Goal: Information Seeking & Learning: Learn about a topic

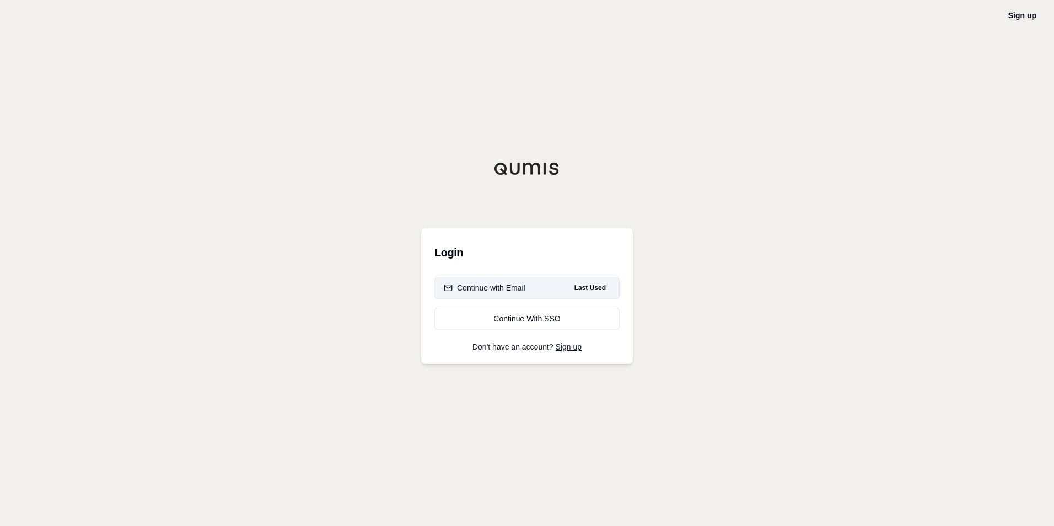
click at [551, 290] on button "Continue with Email Last Used" at bounding box center [526, 288] width 185 height 22
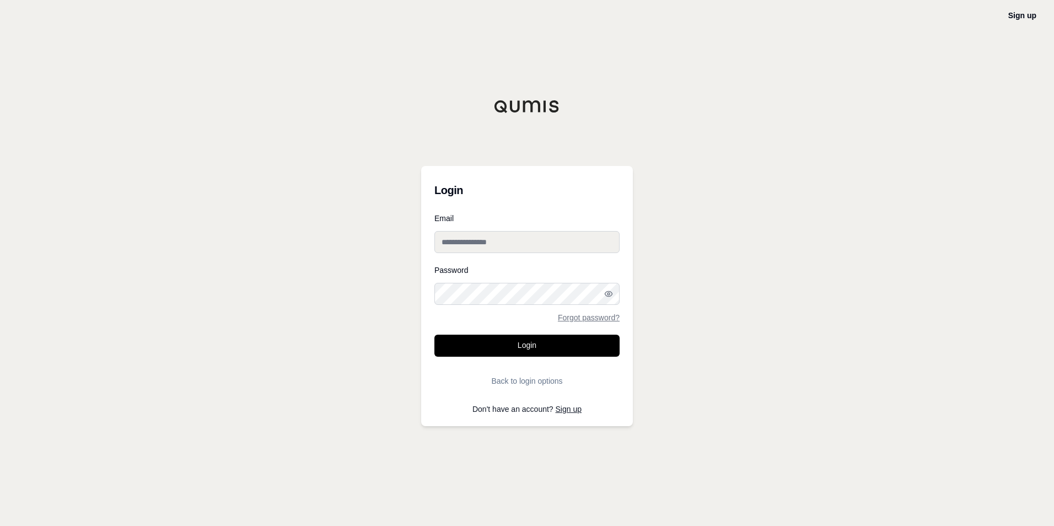
type input "**********"
click at [530, 347] on button "Login" at bounding box center [526, 346] width 185 height 22
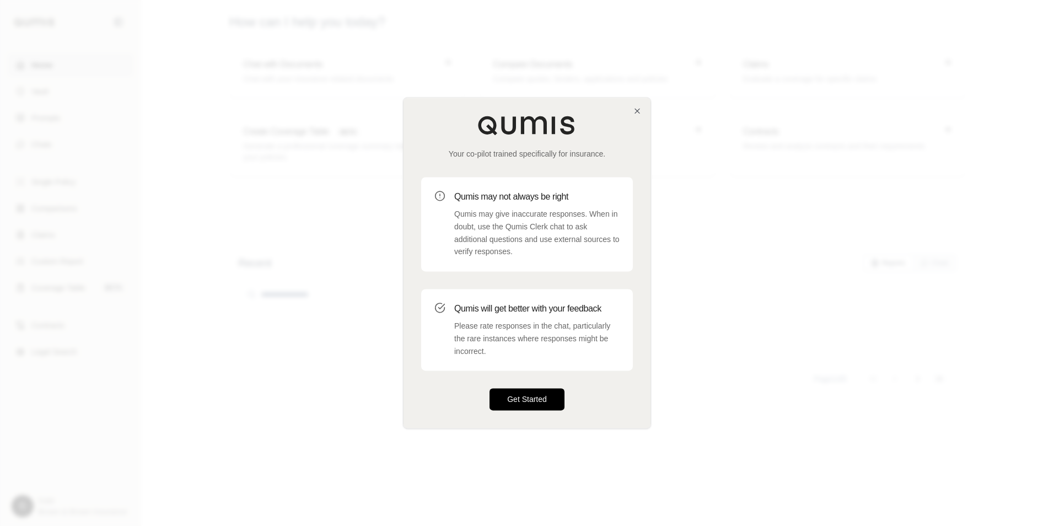
click at [540, 400] on button "Get Started" at bounding box center [526, 400] width 75 height 22
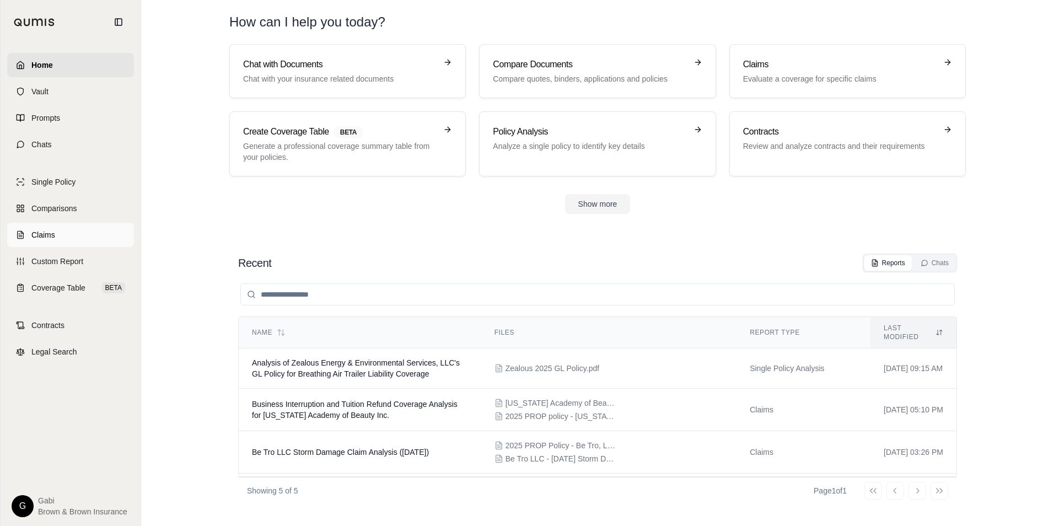
click at [47, 230] on span "Claims" at bounding box center [43, 234] width 24 height 11
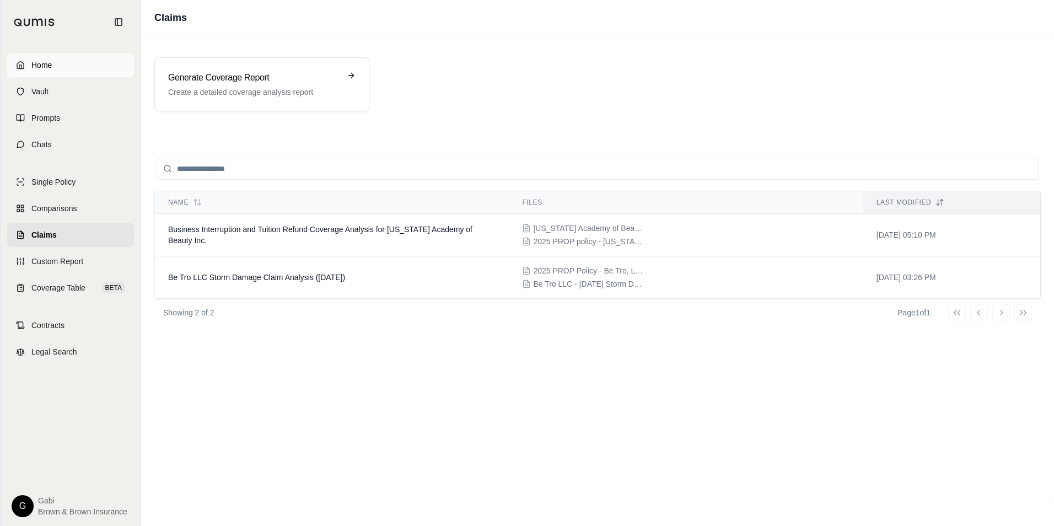
click at [103, 66] on link "Home" at bounding box center [70, 65] width 127 height 24
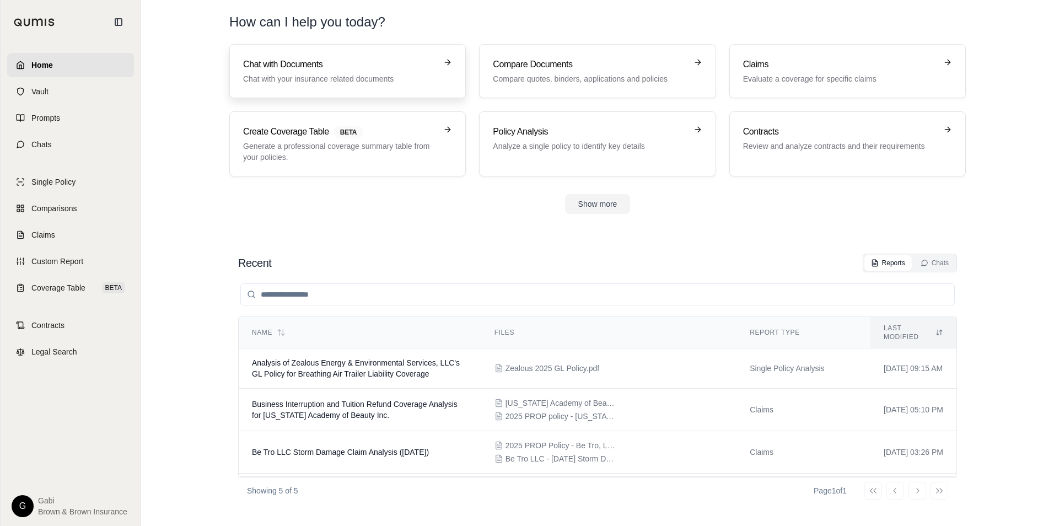
click at [339, 78] on p "Chat with your insurance related documents" at bounding box center [339, 78] width 193 height 11
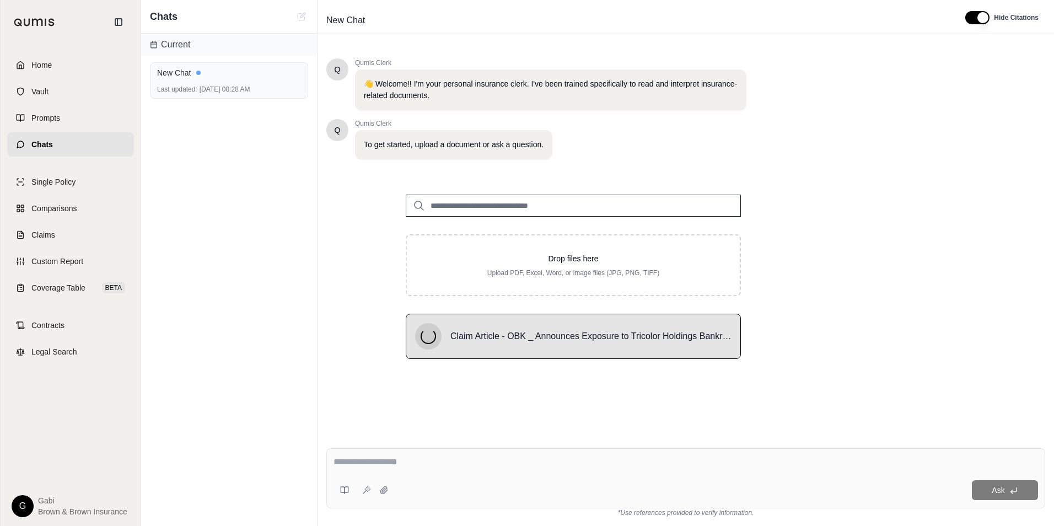
click at [542, 470] on div at bounding box center [685, 463] width 704 height 17
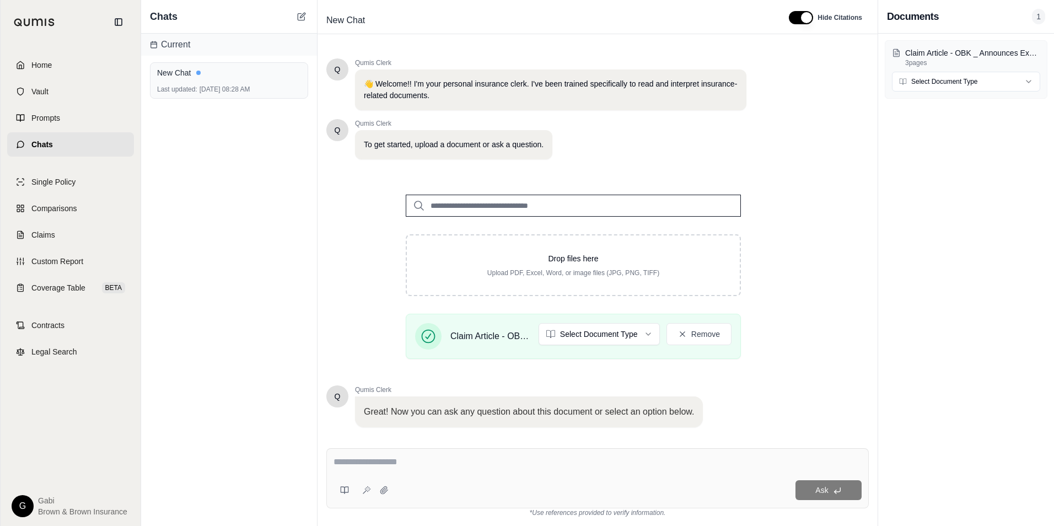
scroll to position [69, 0]
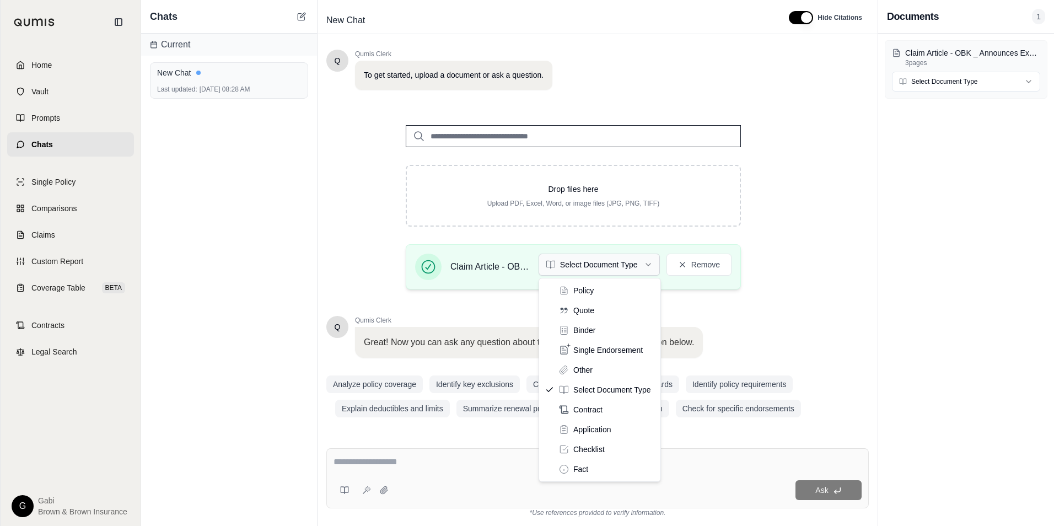
click at [644, 265] on html "Home Vault Prompts Chats Single Policy Comparisons Claims Custom Report Coverag…" at bounding box center [527, 263] width 1054 height 526
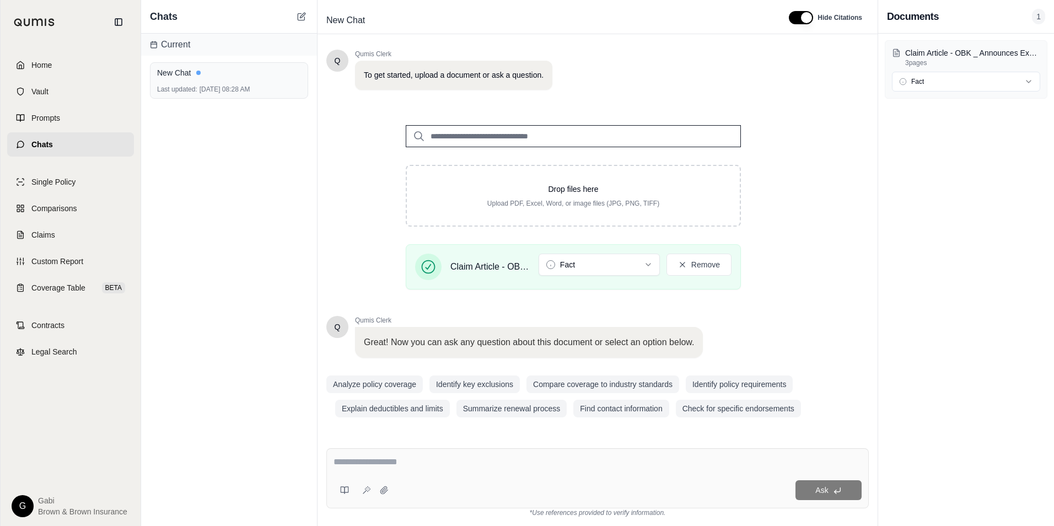
click at [404, 469] on div at bounding box center [597, 463] width 528 height 17
click at [374, 465] on textarea at bounding box center [597, 461] width 528 height 13
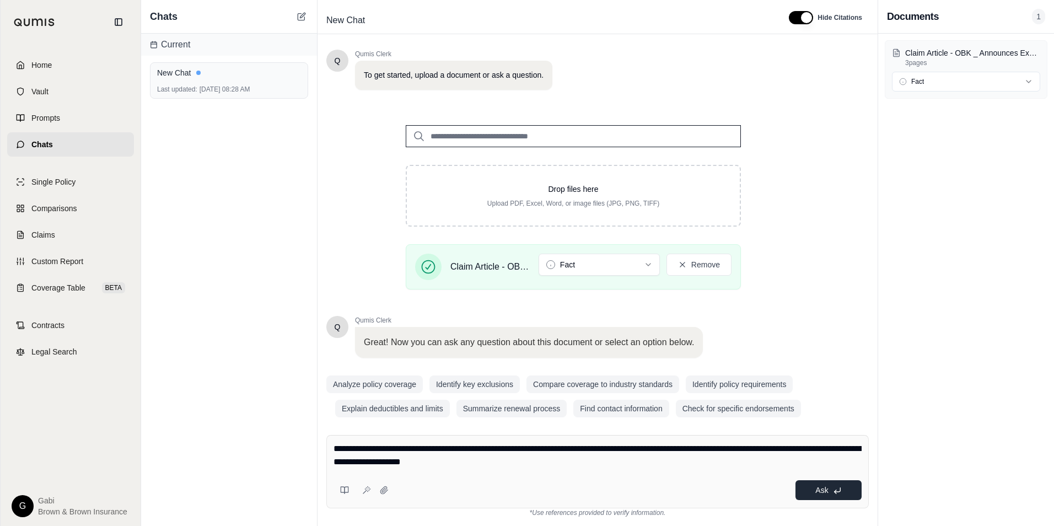
type textarea "**********"
click at [839, 492] on icon at bounding box center [837, 490] width 6 height 4
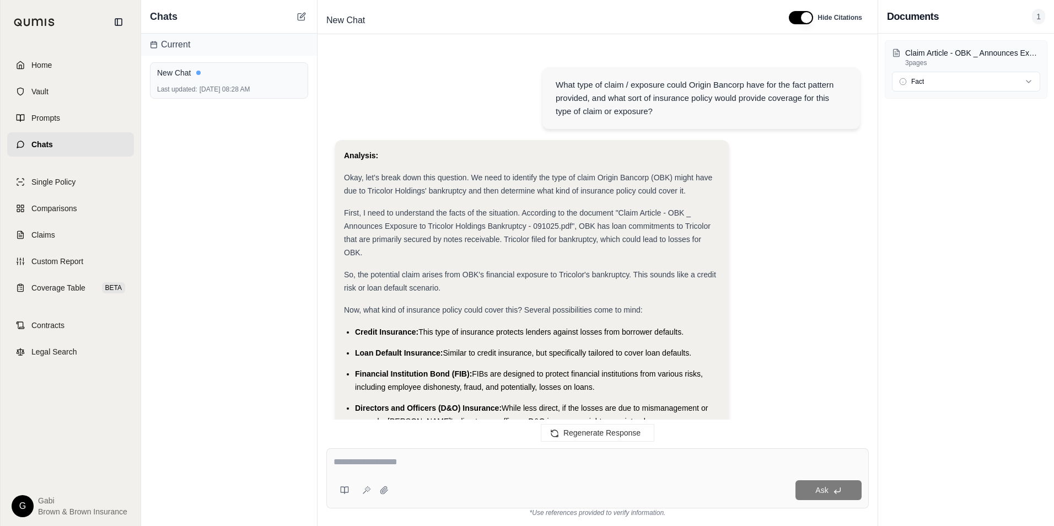
scroll to position [346, 0]
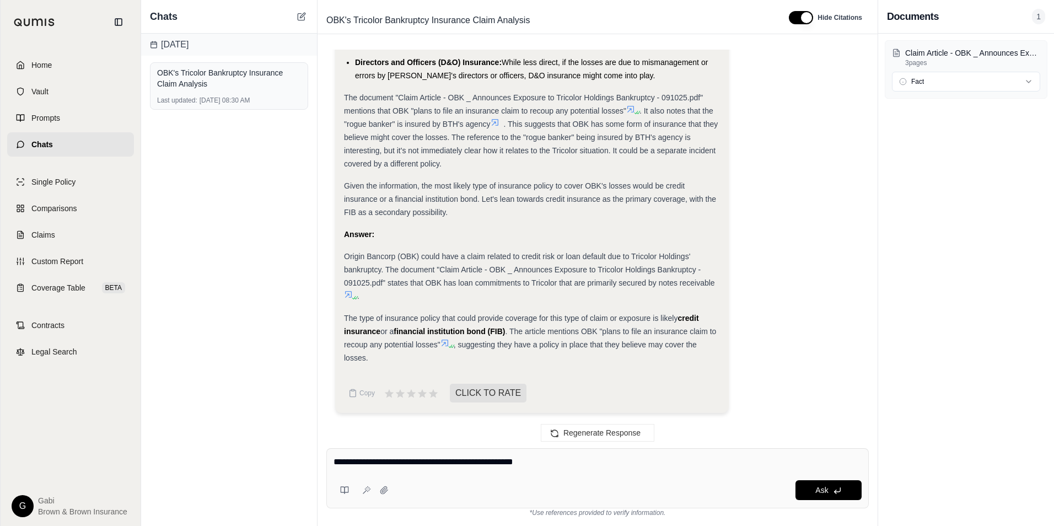
type textarea "**********"
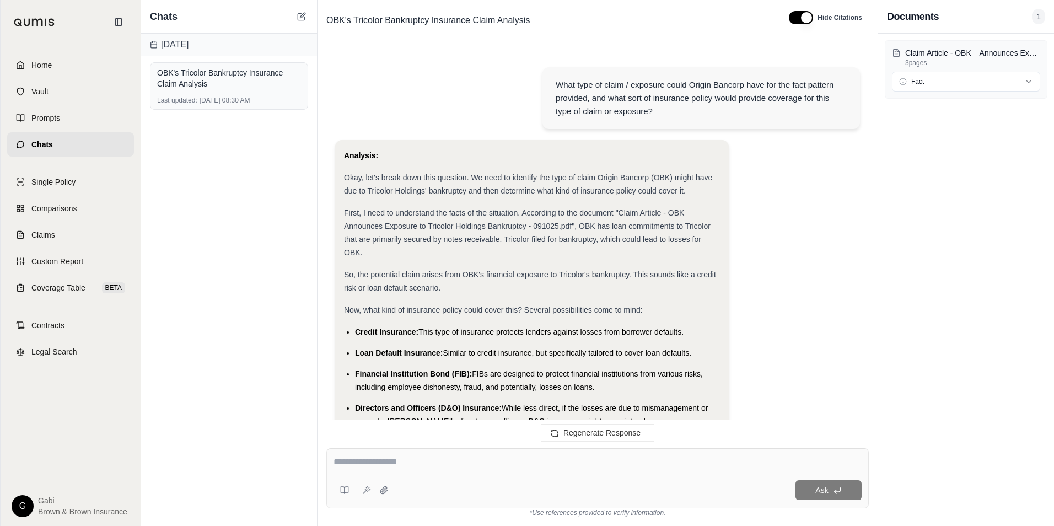
scroll to position [889, 0]
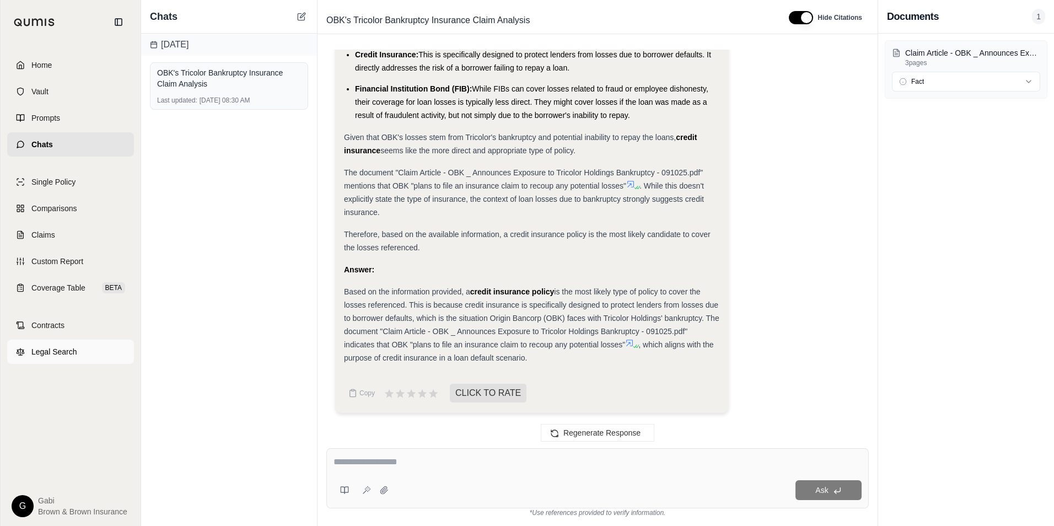
click at [47, 348] on span "Legal Search" at bounding box center [54, 351] width 46 height 11
click at [402, 471] on div at bounding box center [597, 463] width 528 height 17
drag, startPoint x: 391, startPoint y: 447, endPoint x: 390, endPoint y: 453, distance: 6.2
click at [390, 453] on div "Ask *Use references provided to verify information." at bounding box center [597, 482] width 560 height 87
click at [392, 456] on div "Ask" at bounding box center [597, 478] width 542 height 60
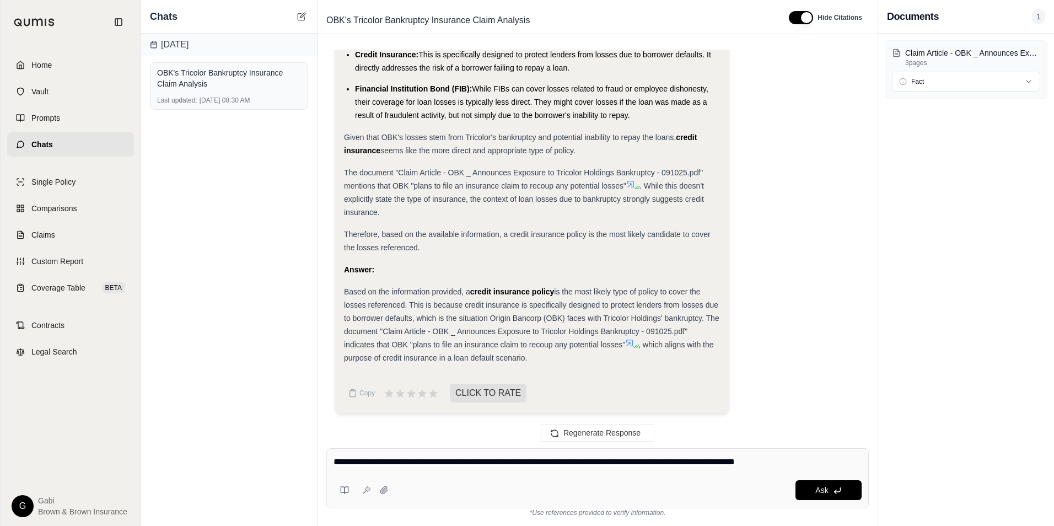
type textarea "**********"
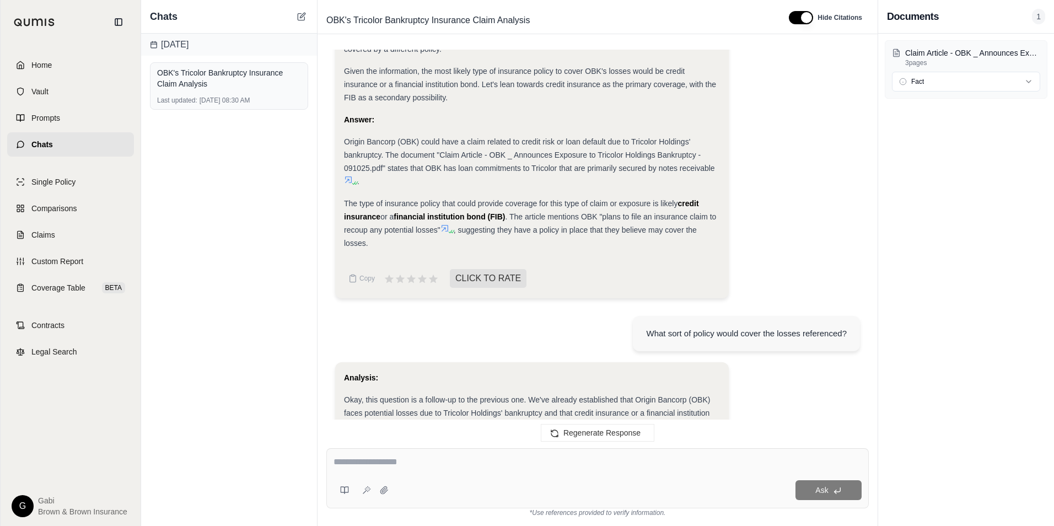
scroll to position [450, 0]
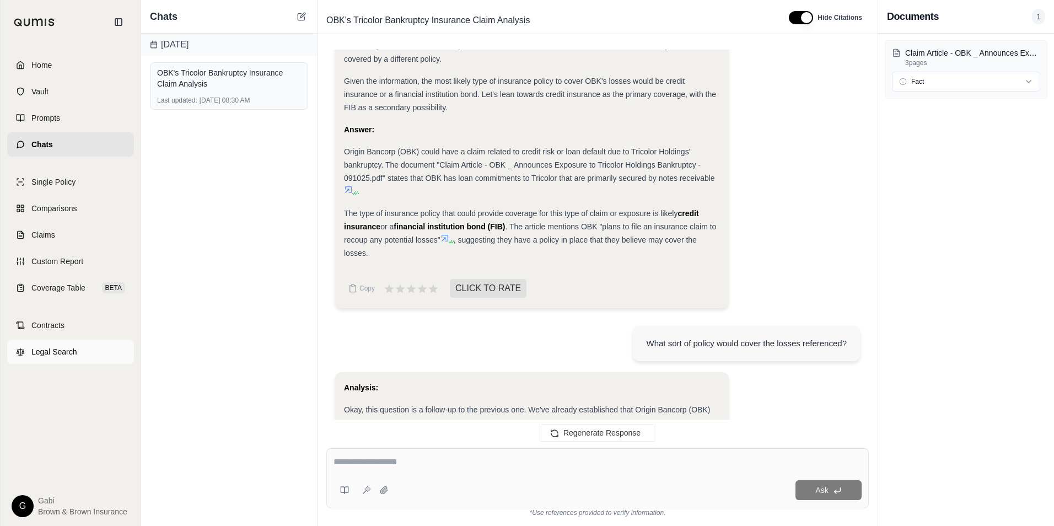
click at [59, 350] on span "Legal Search" at bounding box center [54, 351] width 46 height 11
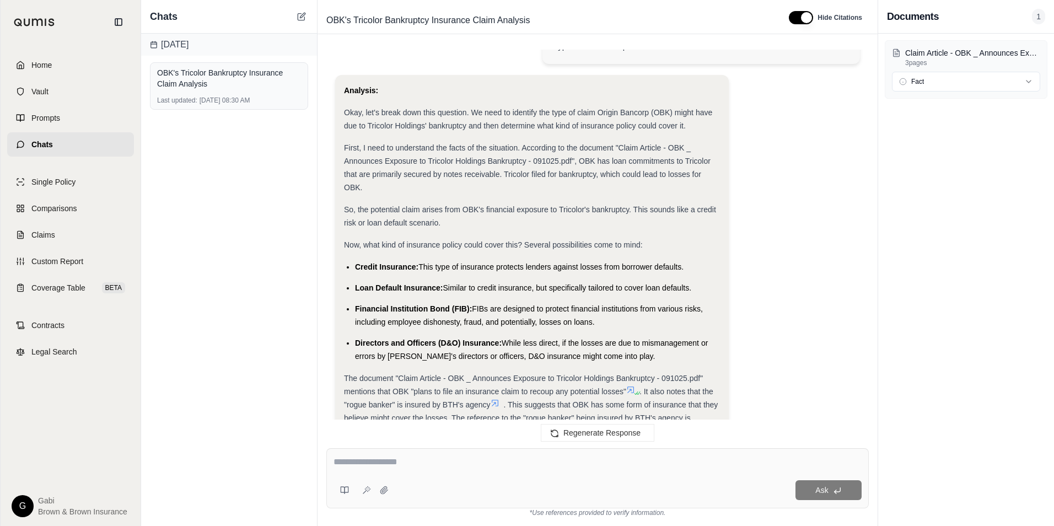
scroll to position [55, 0]
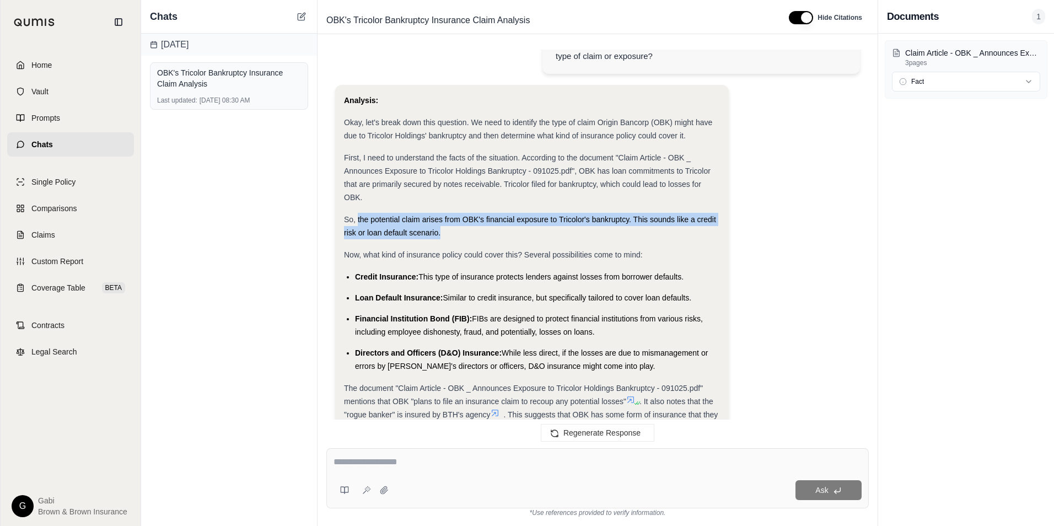
drag, startPoint x: 357, startPoint y: 220, endPoint x: 445, endPoint y: 231, distance: 88.9
click at [445, 231] on div "So, the potential claim arises from OBK's financial exposure to Tricolor's bank…" at bounding box center [532, 226] width 376 height 26
copy span "the potential claim arises from OBK's financial exposure to Tricolor's bankrupt…"
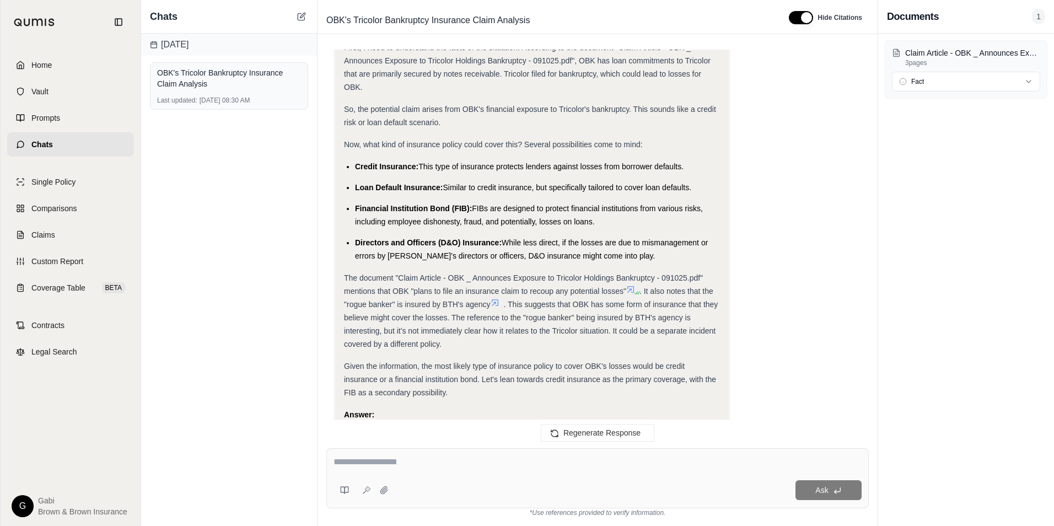
scroll to position [1498, 0]
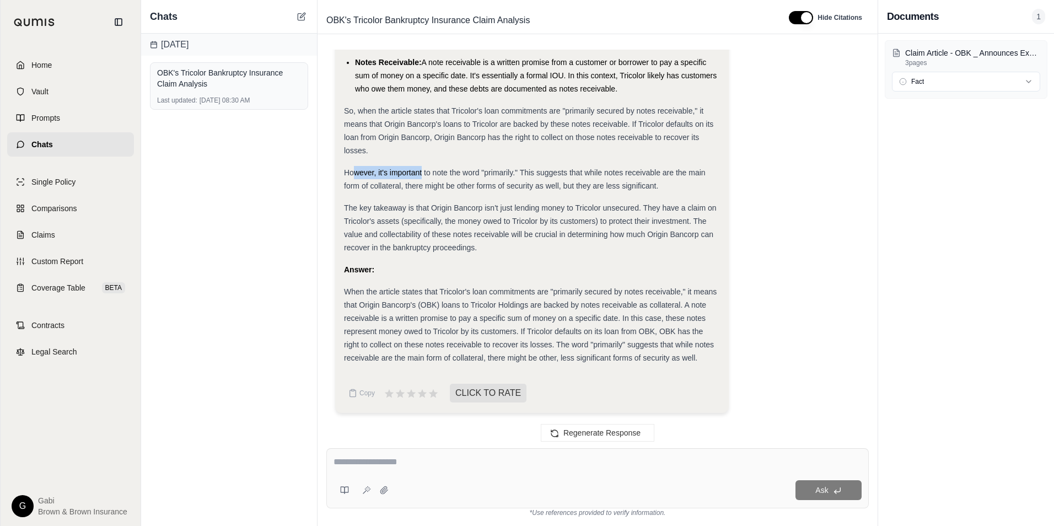
drag, startPoint x: 352, startPoint y: 164, endPoint x: 421, endPoint y: 171, distance: 69.3
click at [421, 171] on div "Analysis: Okay, let's break down what it means for Tricolor's loan commitments …" at bounding box center [532, 127] width 376 height 474
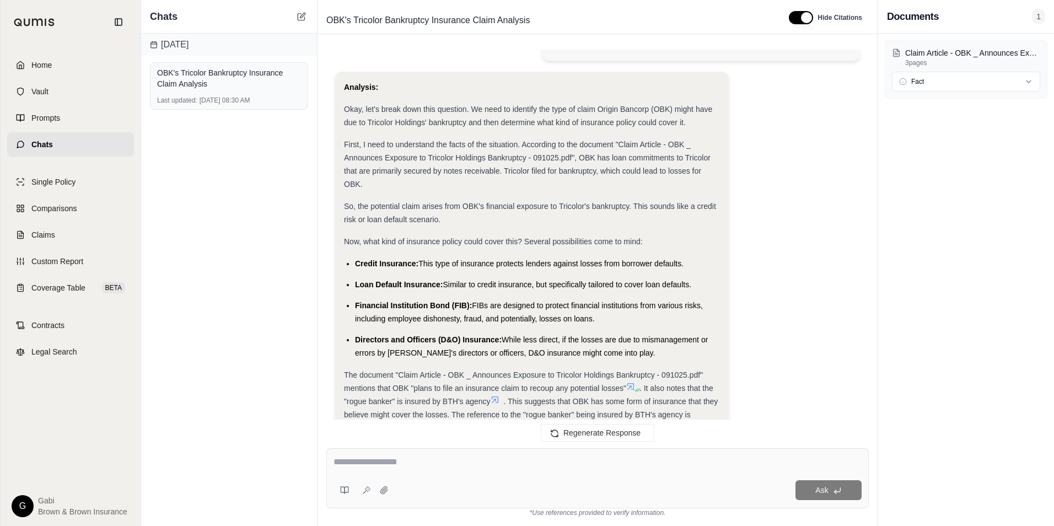
scroll to position [165, 0]
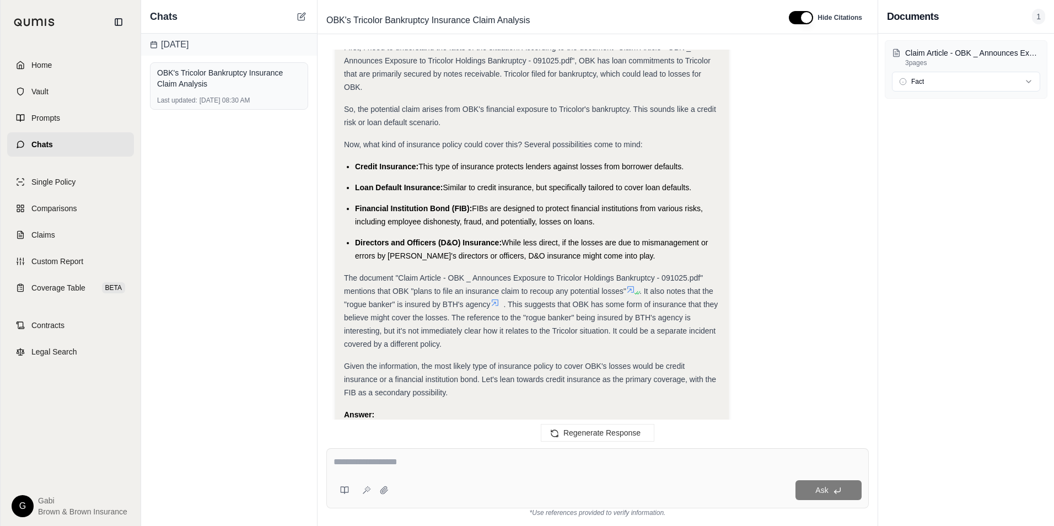
drag, startPoint x: 352, startPoint y: 164, endPoint x: 685, endPoint y: 165, distance: 332.9
click at [685, 165] on ul "Credit Insurance: This type of insurance protects lenders against losses from b…" at bounding box center [532, 211] width 376 height 103
copy li "Credit Insurance: This type of insurance protects lenders against losses from b…"
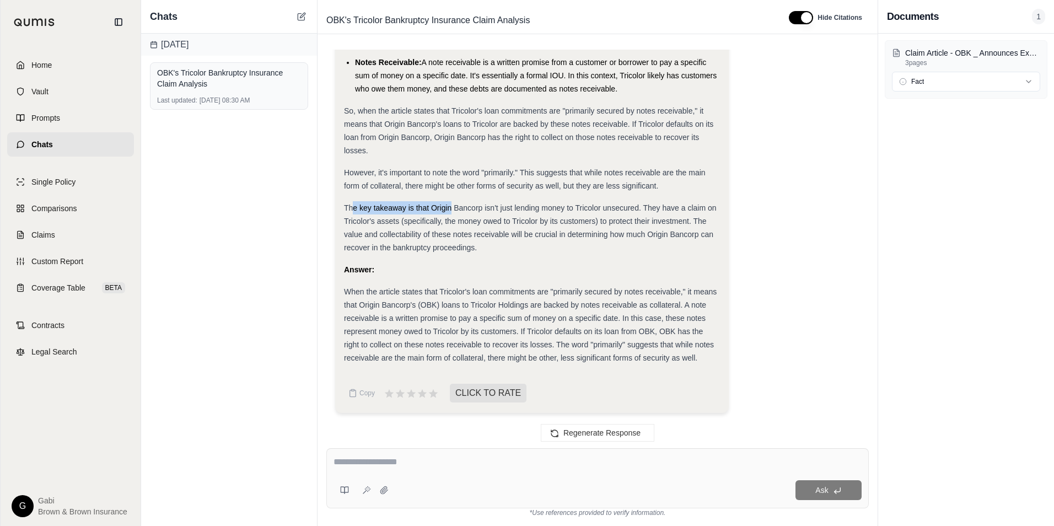
drag, startPoint x: 354, startPoint y: 207, endPoint x: 450, endPoint y: 206, distance: 95.9
click at [450, 206] on span "The key takeaway is that Origin Bancorp isn't just lending money to Tricolor un…" at bounding box center [530, 227] width 373 height 49
drag, startPoint x: 450, startPoint y: 206, endPoint x: 442, endPoint y: 205, distance: 7.8
click at [442, 205] on span "The key takeaway is that Origin Bancorp isn't just lending money to Tricolor un…" at bounding box center [530, 227] width 373 height 49
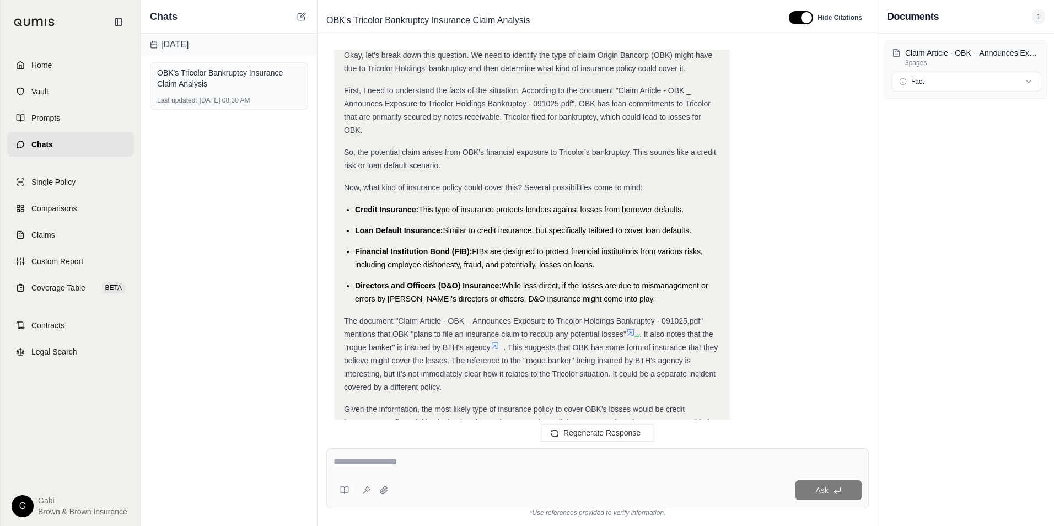
scroll to position [120, 0]
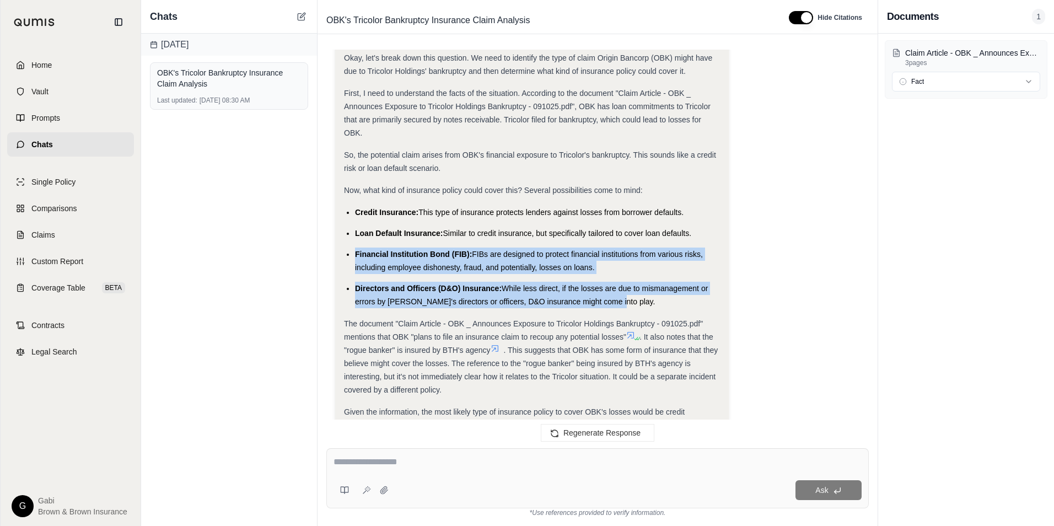
drag, startPoint x: 355, startPoint y: 253, endPoint x: 613, endPoint y: 300, distance: 262.8
click at [613, 300] on ul "Credit Insurance: This type of insurance protects lenders against losses from b…" at bounding box center [532, 257] width 376 height 103
copy ul "Financial Institution Bond (FIB): FIBs are designed to protect financial instit…"
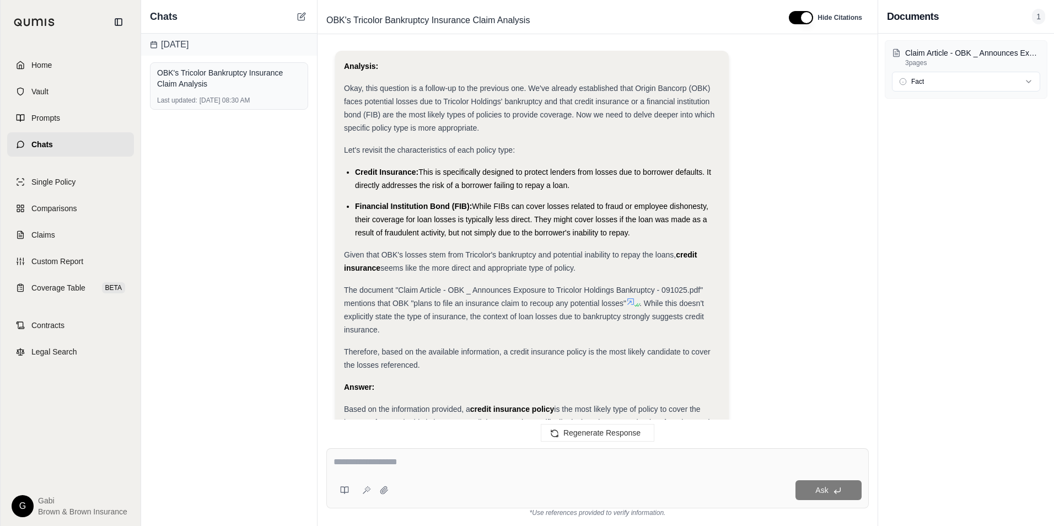
scroll to position [1498, 0]
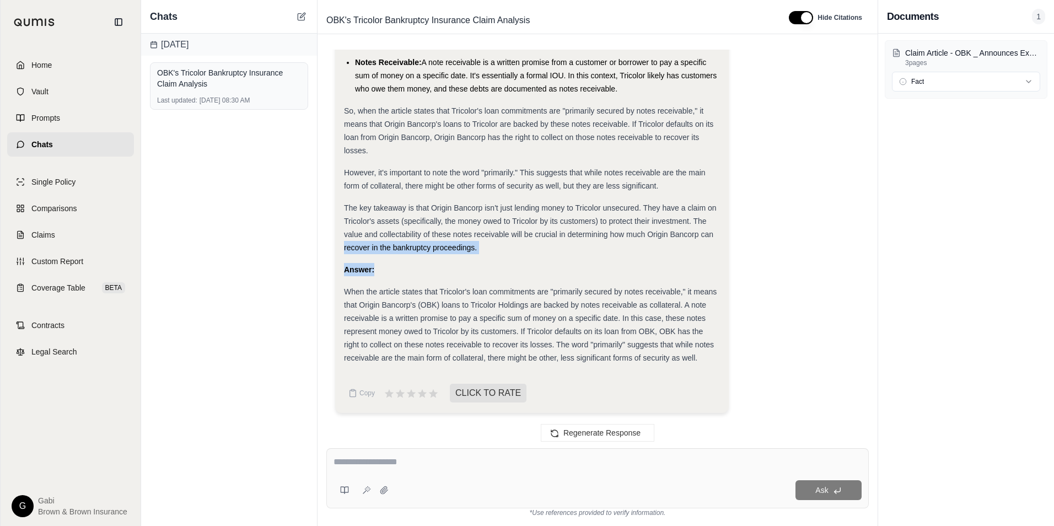
drag, startPoint x: 343, startPoint y: 252, endPoint x: 385, endPoint y: 259, distance: 42.4
click at [385, 259] on div "Analysis: Okay, let's break down what it means for Tricolor's loan commitments …" at bounding box center [532, 146] width 394 height 531
drag, startPoint x: 385, startPoint y: 259, endPoint x: 568, endPoint y: 266, distance: 182.6
click at [568, 265] on div "Answer:" at bounding box center [532, 269] width 376 height 13
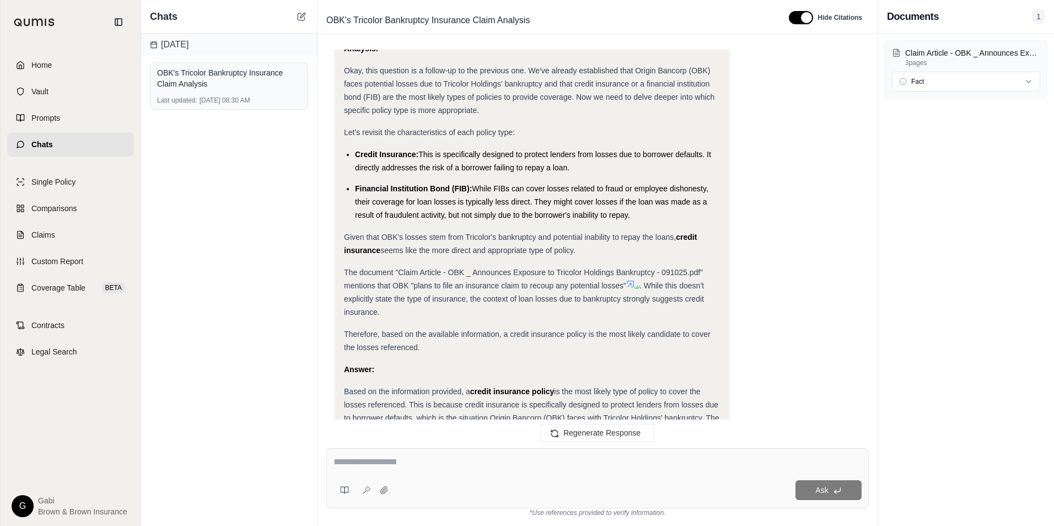
scroll to position [781, 0]
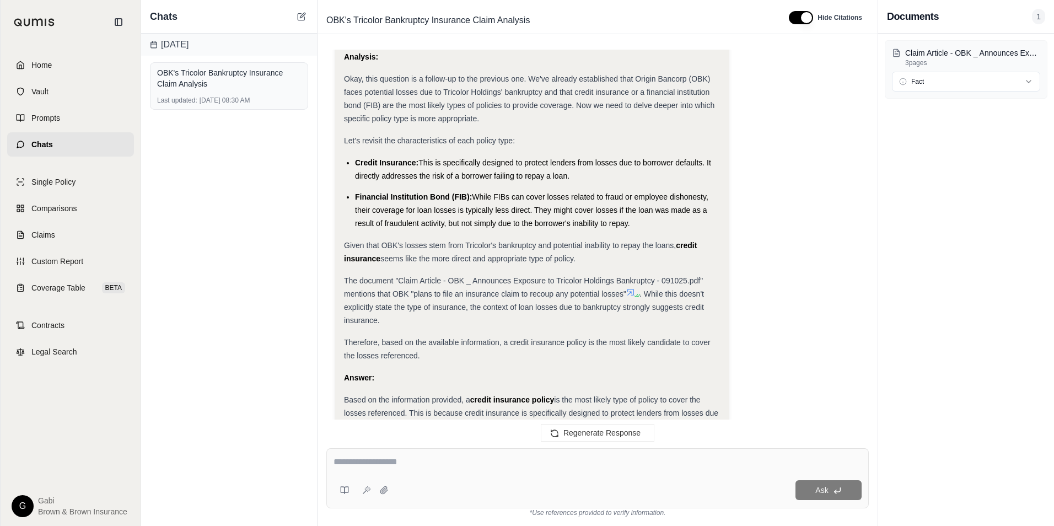
drag, startPoint x: 344, startPoint y: 243, endPoint x: 577, endPoint y: 265, distance: 233.6
click at [577, 265] on div "Given that OBK's losses stem from Tricolor's bankruptcy and potential inability…" at bounding box center [532, 252] width 376 height 26
copy div "Given that OBK's losses stem from Tricolor's bankruptcy and potential inability…"
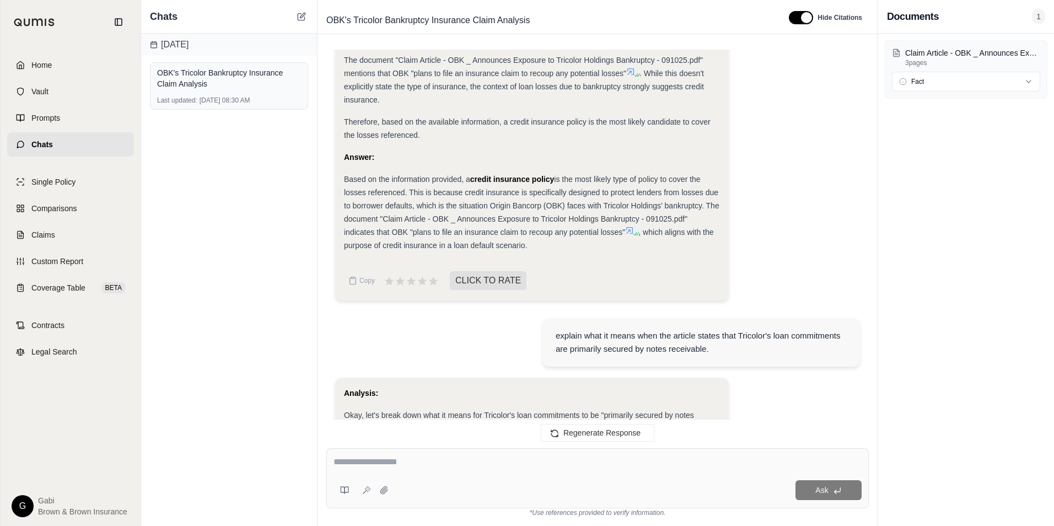
scroll to position [1498, 0]
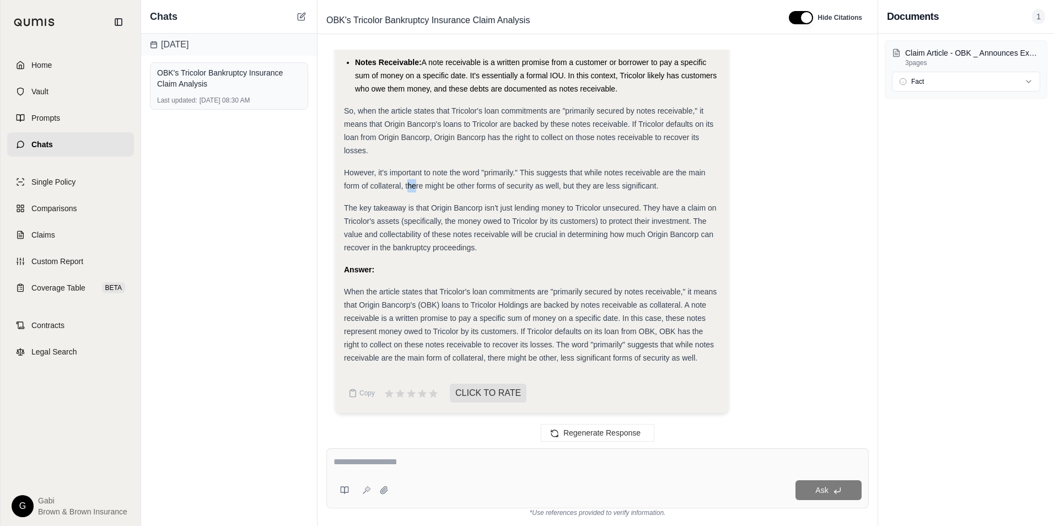
drag, startPoint x: 407, startPoint y: 192, endPoint x: 414, endPoint y: 192, distance: 6.6
click at [414, 192] on div "However, it's important to note the word "primarily." This suggests that while …" at bounding box center [532, 179] width 376 height 26
drag, startPoint x: 414, startPoint y: 192, endPoint x: 508, endPoint y: 239, distance: 105.5
click at [508, 239] on div "The key takeaway is that Origin Bancorp isn't just lending money to Tricolor un…" at bounding box center [532, 227] width 376 height 53
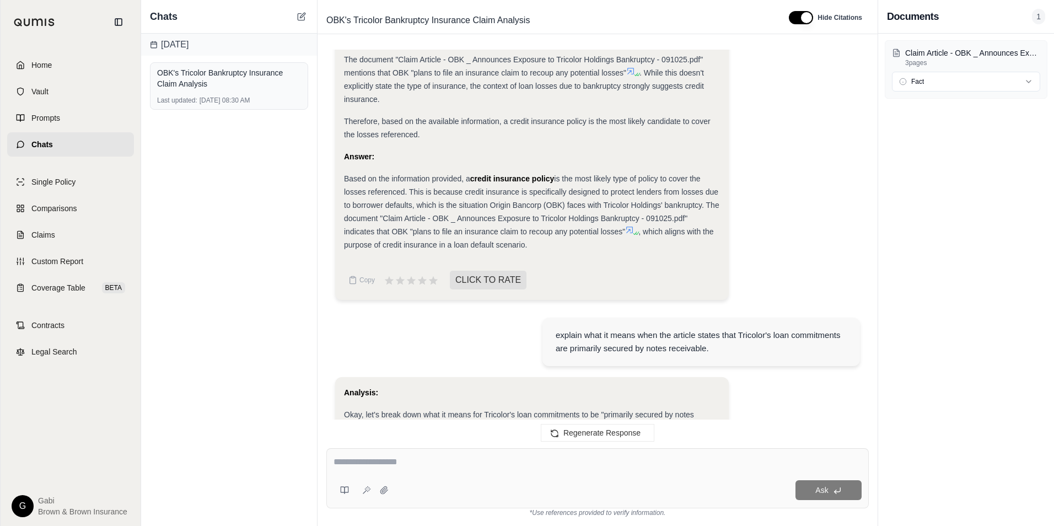
scroll to position [1002, 0]
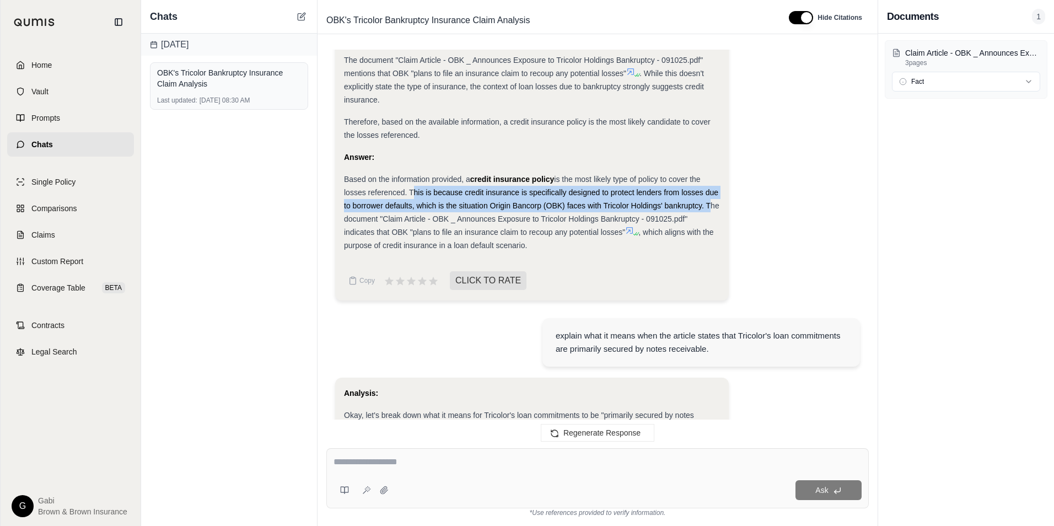
drag, startPoint x: 408, startPoint y: 189, endPoint x: 707, endPoint y: 208, distance: 298.8
click at [707, 208] on span "is the most likely type of policy to cover the losses referenced. This is becau…" at bounding box center [531, 206] width 375 height 62
copy span "This is because credit insurance is specifically designed to protect lenders fr…"
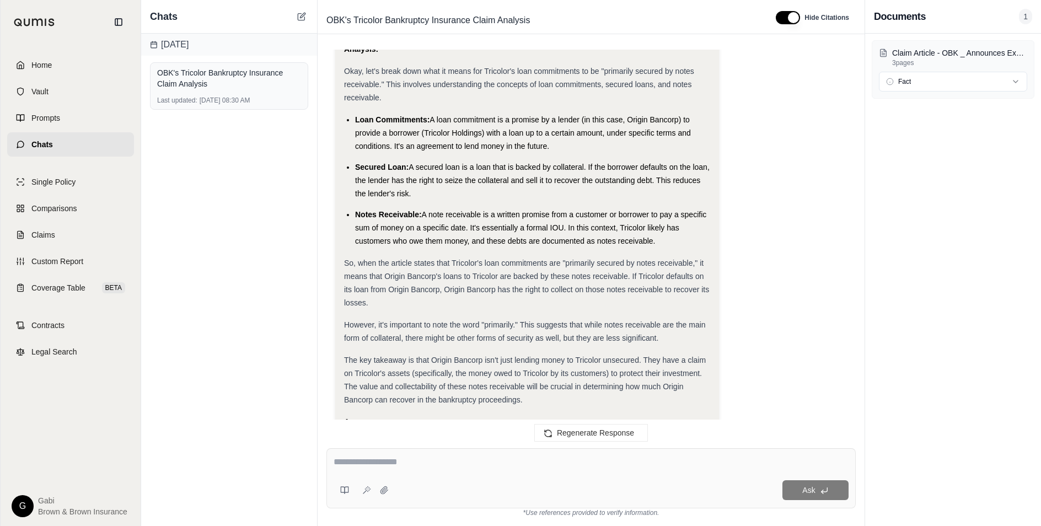
scroll to position [1511, 0]
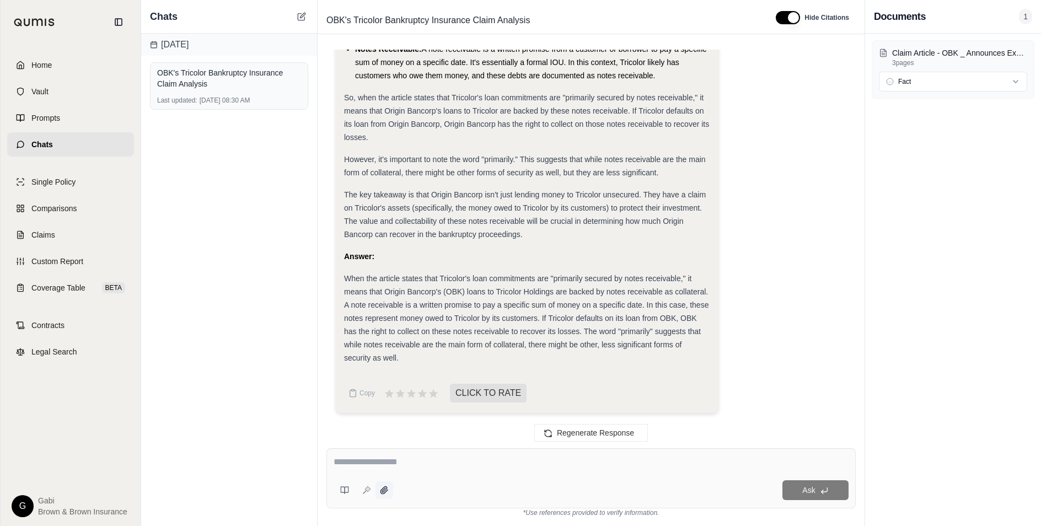
click at [383, 493] on icon at bounding box center [383, 489] width 7 height 7
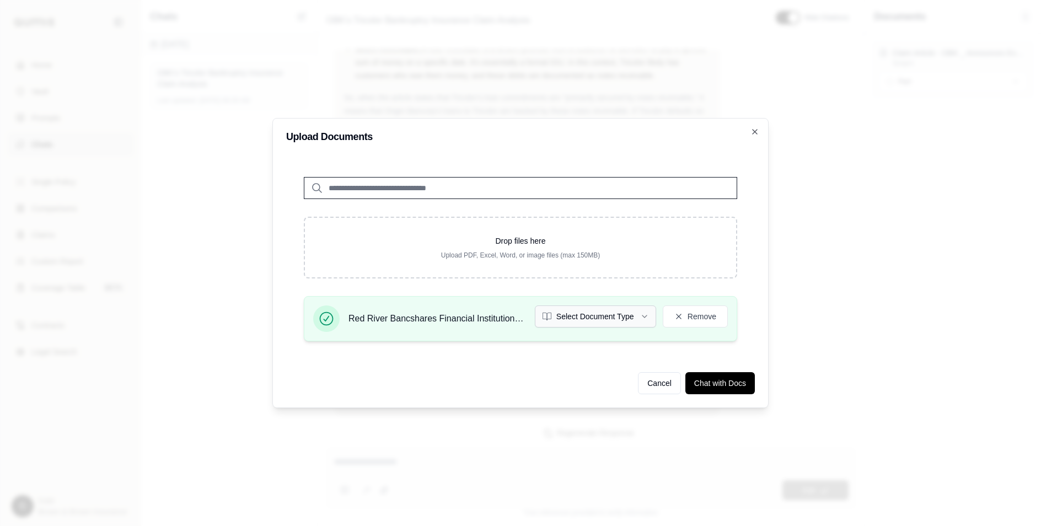
click at [637, 311] on button "Select Document Type" at bounding box center [595, 316] width 121 height 22
click at [718, 380] on button "Chat with Docs" at bounding box center [719, 383] width 69 height 22
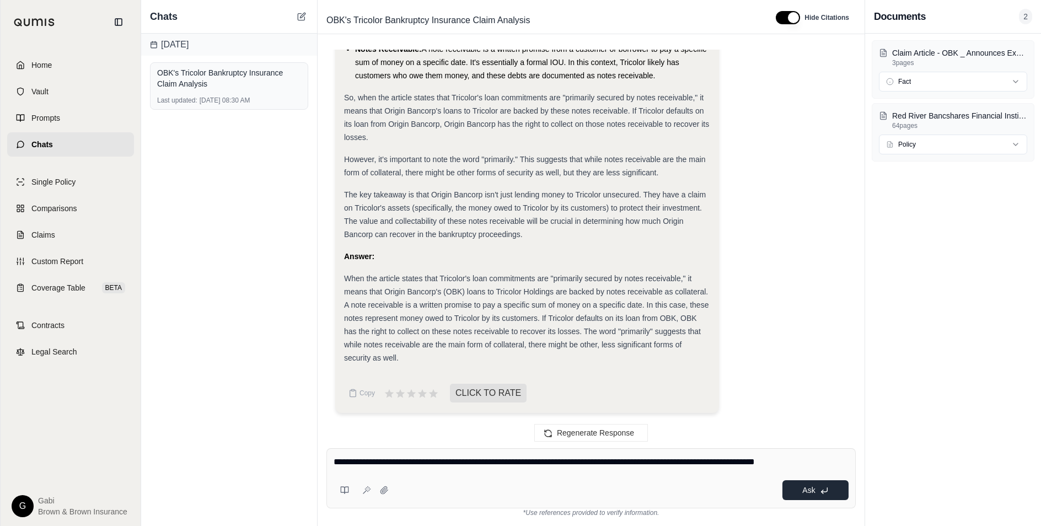
type textarea "**********"
click at [807, 485] on button "Ask" at bounding box center [815, 490] width 66 height 20
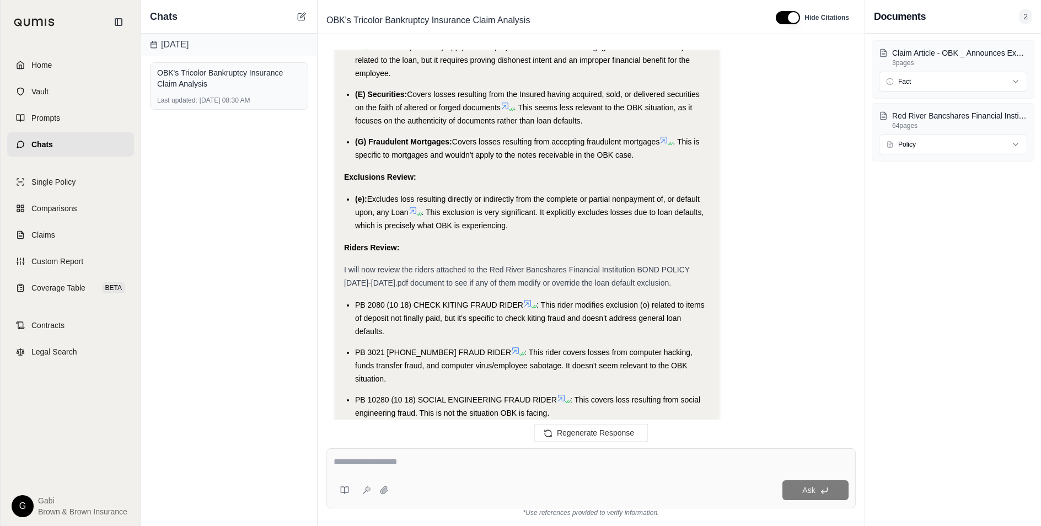
scroll to position [2378, 0]
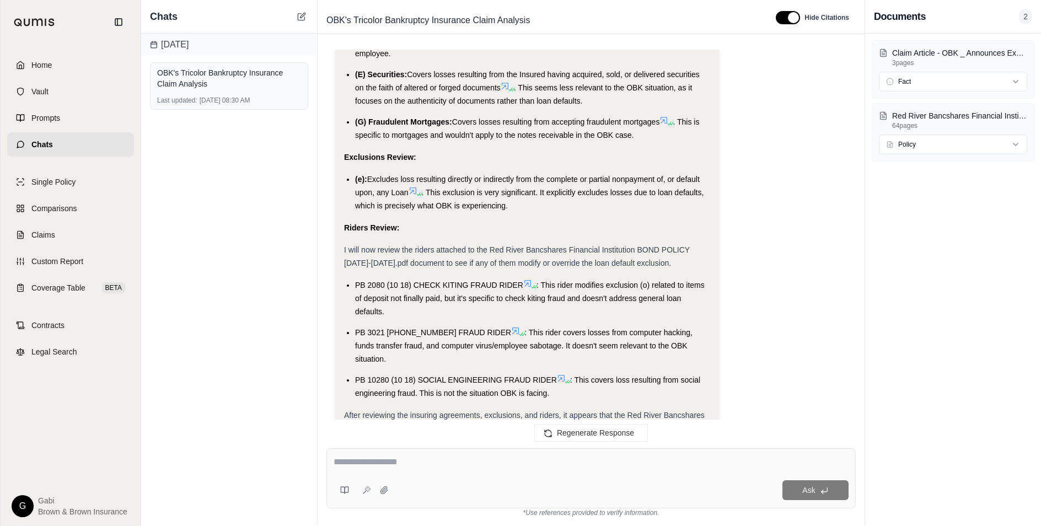
click at [413, 411] on span "After reviewing the insuring agreements, exclusions, and riders, it appears tha…" at bounding box center [524, 422] width 360 height 22
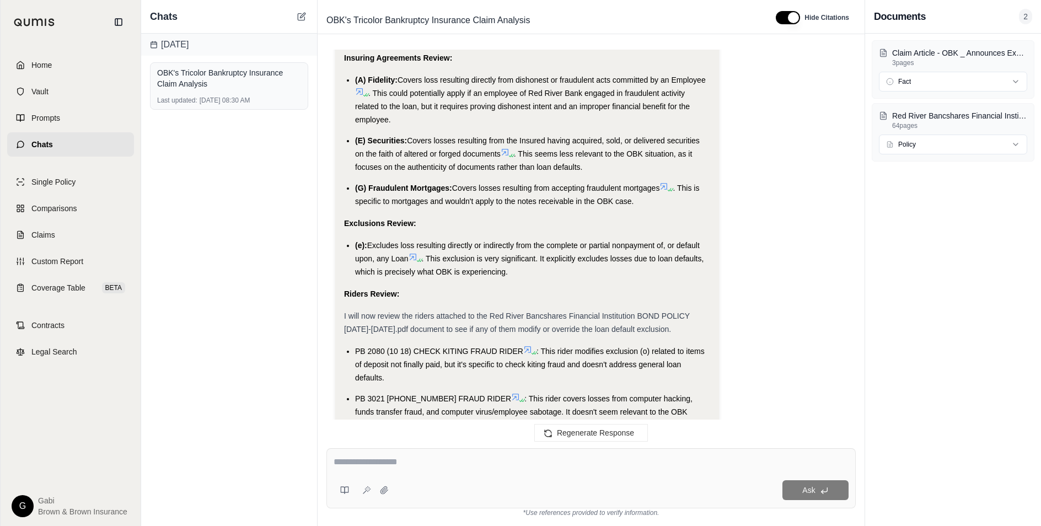
scroll to position [2268, 0]
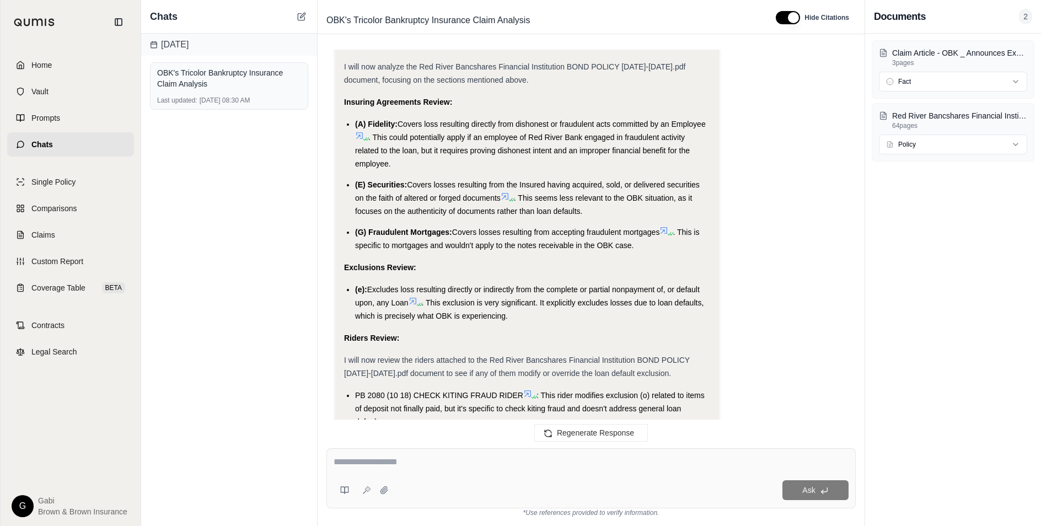
click at [410, 297] on icon at bounding box center [412, 301] width 9 height 9
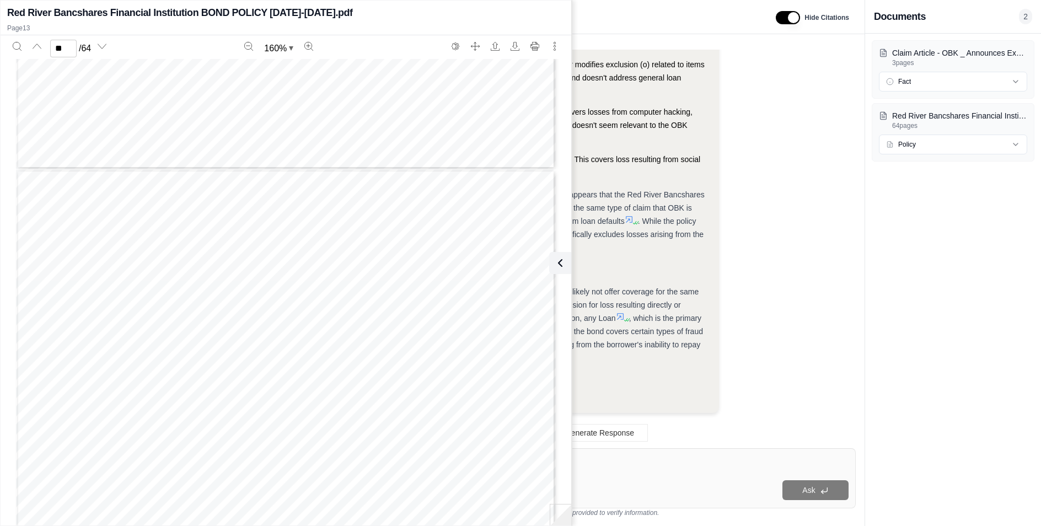
scroll to position [8104, 0]
type input "**"
drag, startPoint x: 429, startPoint y: 318, endPoint x: 225, endPoint y: 333, distance: 204.0
click at [225, 333] on div "TSB5018f (05 11) (b) loss due to riot or civil commotion outside the [GEOGRAPHI…" at bounding box center [286, 408] width 540 height 698
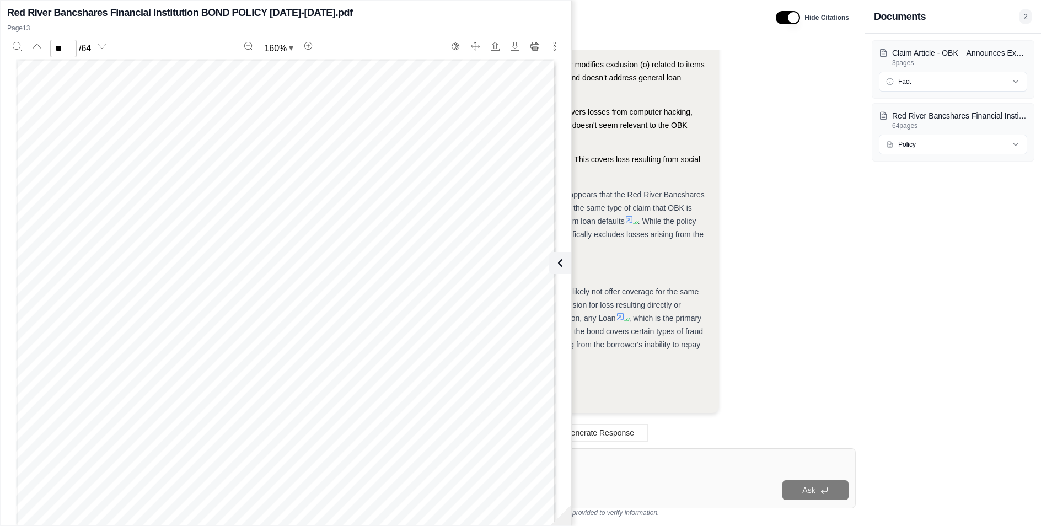
drag, startPoint x: 225, startPoint y: 333, endPoint x: 266, endPoint y: 329, distance: 41.1
click at [266, 329] on div "TSB5018f (05 11) (b) loss due to riot or civil commotion outside the [GEOGRAPHI…" at bounding box center [286, 408] width 540 height 698
drag, startPoint x: 81, startPoint y: 263, endPoint x: 369, endPoint y: 279, distance: 288.2
click at [369, 279] on div "TSB5018f (05 11) (b) loss due to riot or civil commotion outside the [GEOGRAPHI…" at bounding box center [286, 408] width 540 height 698
copy div "loss resulting directly or indirectly from the complete or partial nonpayment o…"
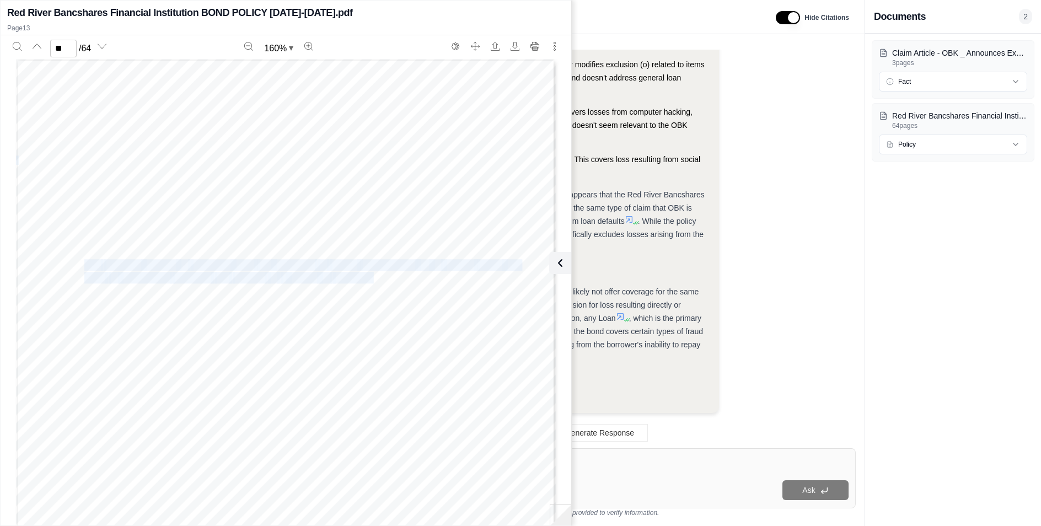
click at [480, 319] on span "covered" at bounding box center [474, 316] width 35 height 10
click at [554, 262] on icon at bounding box center [559, 262] width 13 height 13
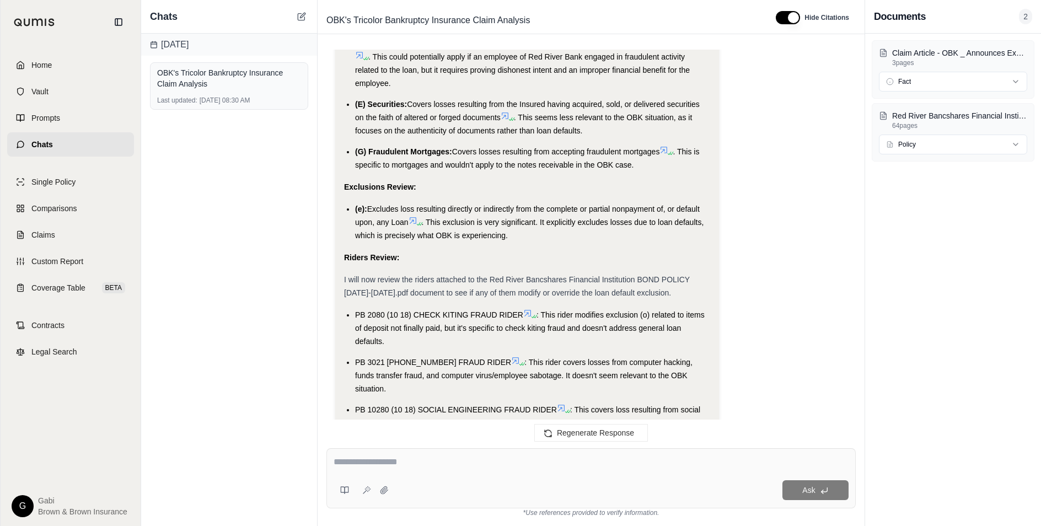
scroll to position [2323, 0]
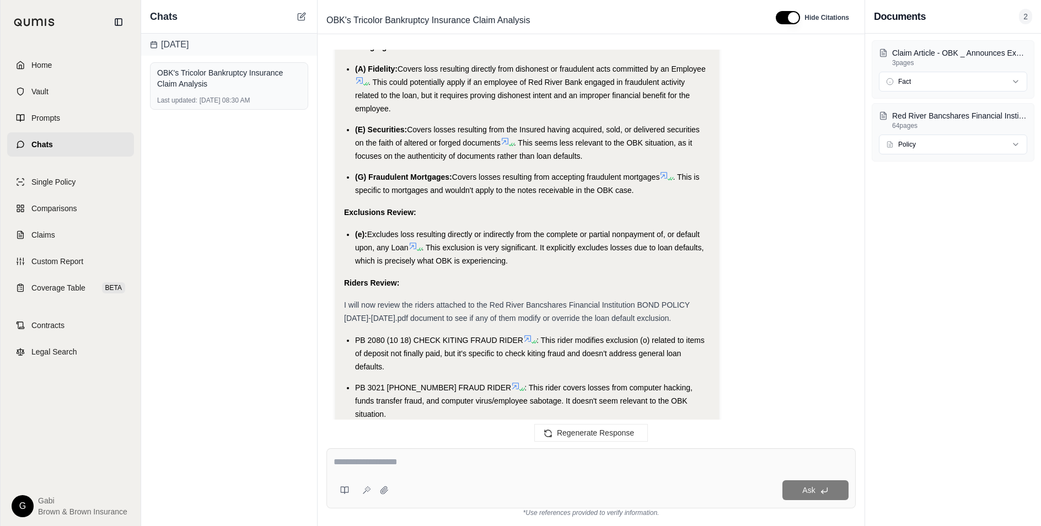
click at [414, 245] on icon at bounding box center [412, 245] width 9 height 9
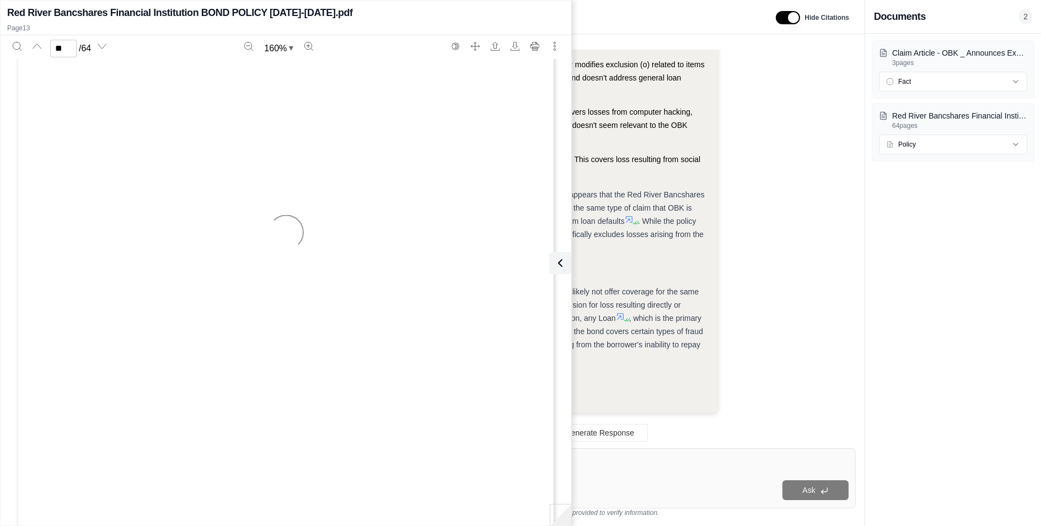
type input "**"
click at [563, 259] on icon at bounding box center [557, 262] width 13 height 13
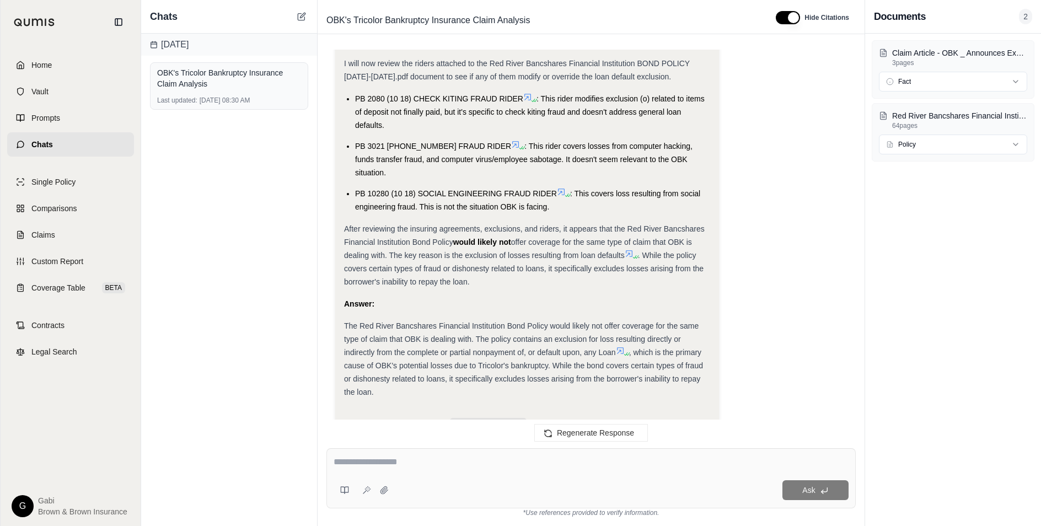
scroll to position [2434, 0]
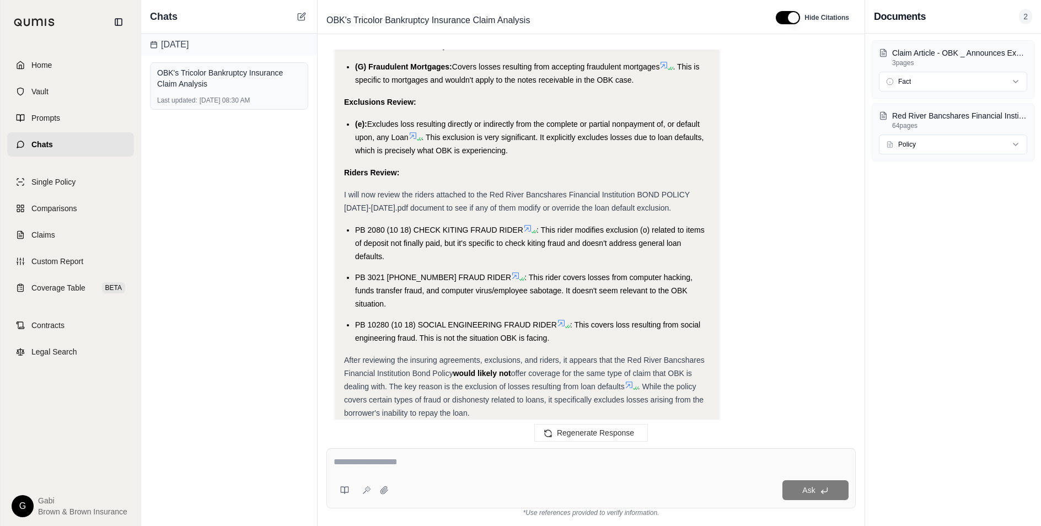
click at [411, 134] on icon at bounding box center [412, 135] width 9 height 9
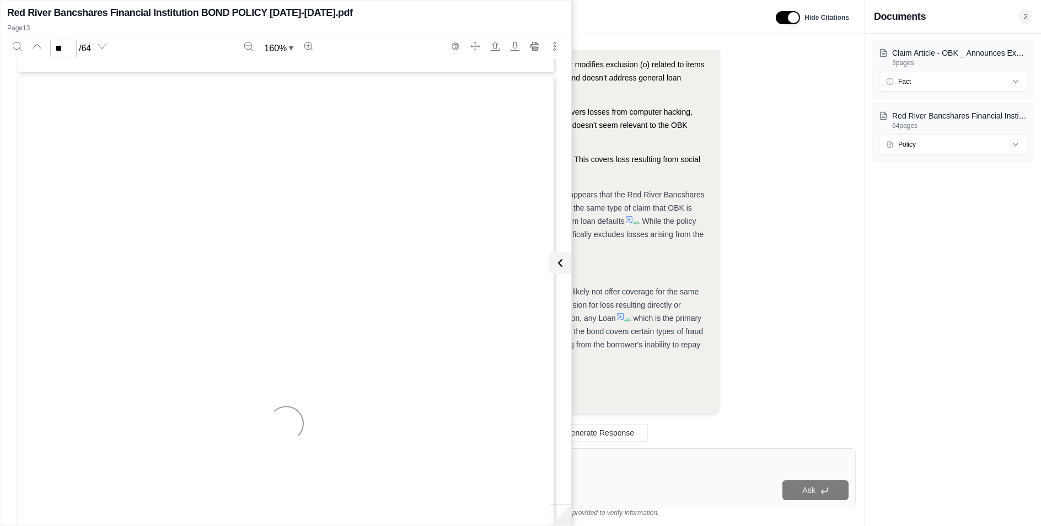
scroll to position [8380, 0]
type input "*"
click at [564, 261] on icon at bounding box center [559, 262] width 13 height 13
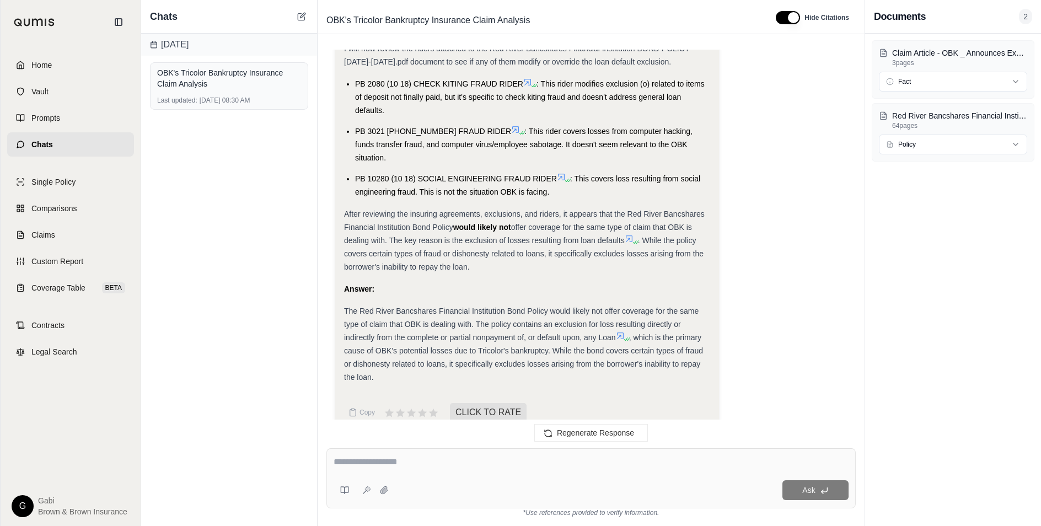
scroll to position [2599, 0]
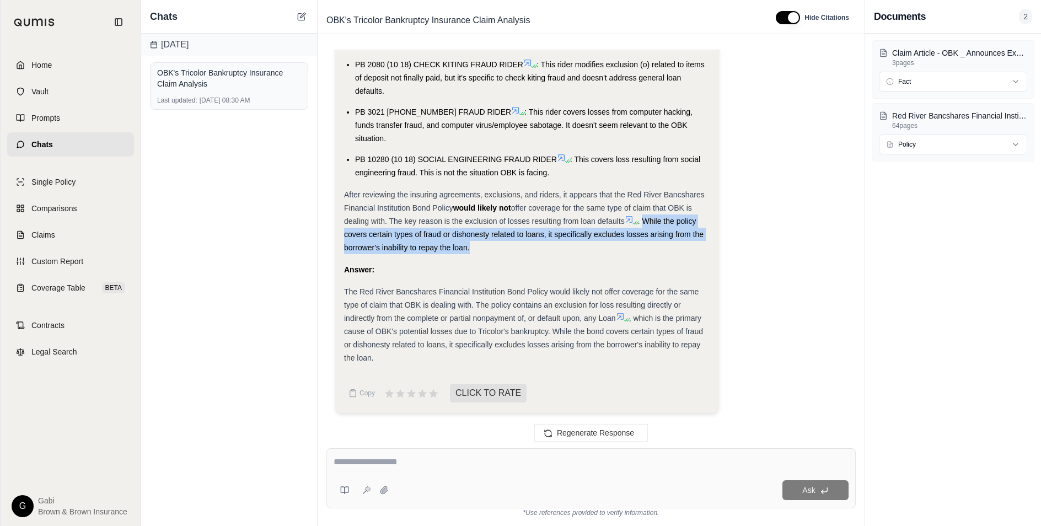
drag, startPoint x: 644, startPoint y: 222, endPoint x: 653, endPoint y: 244, distance: 24.5
click at [653, 244] on div "After reviewing the insuring agreements, exclusions, and riders, it appears tha…" at bounding box center [527, 221] width 366 height 66
copy span "While the policy covers certain types of fraud or dishonesty related to loans, …"
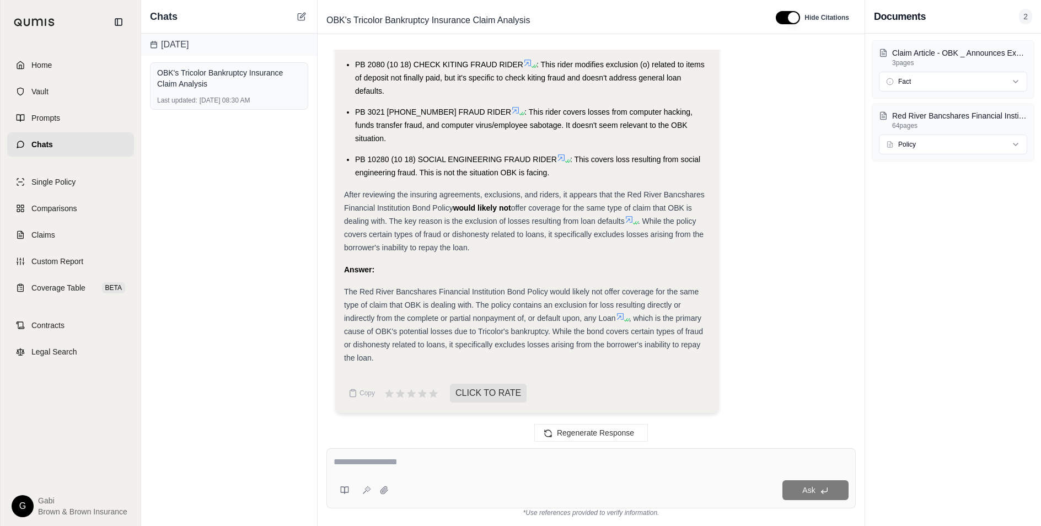
click at [383, 487] on icon at bounding box center [384, 490] width 9 height 9
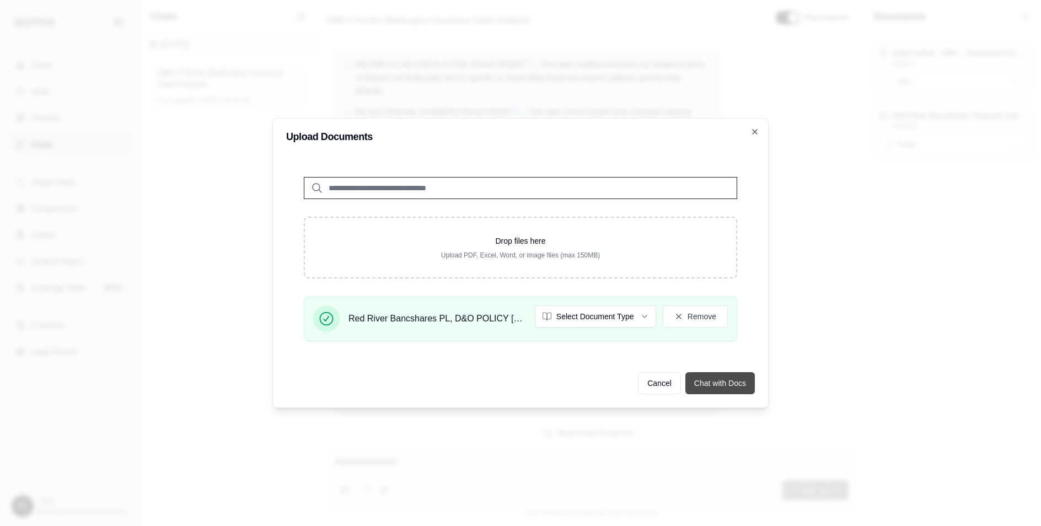
click at [723, 385] on button "Chat with Docs" at bounding box center [719, 383] width 69 height 22
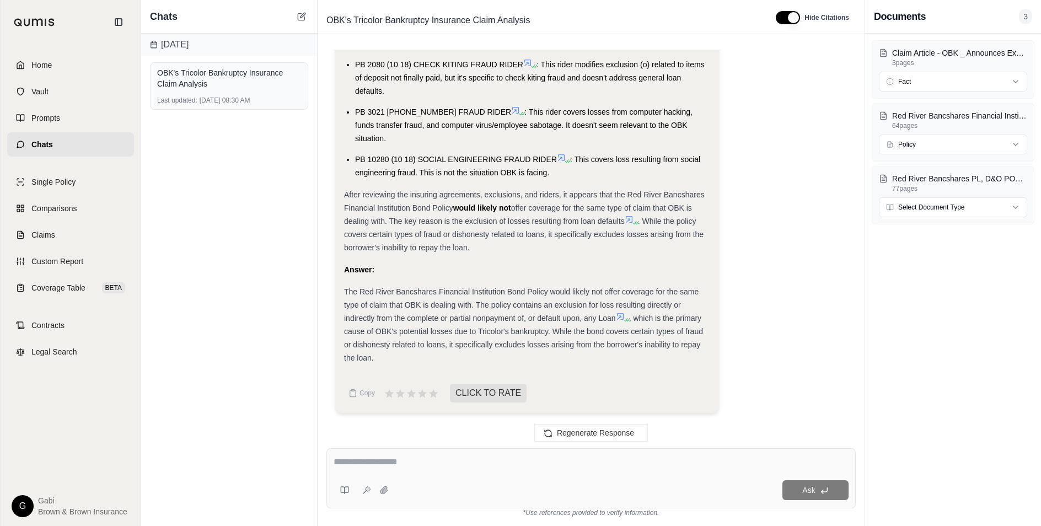
click at [470, 460] on textarea at bounding box center [590, 461] width 515 height 13
type textarea "*"
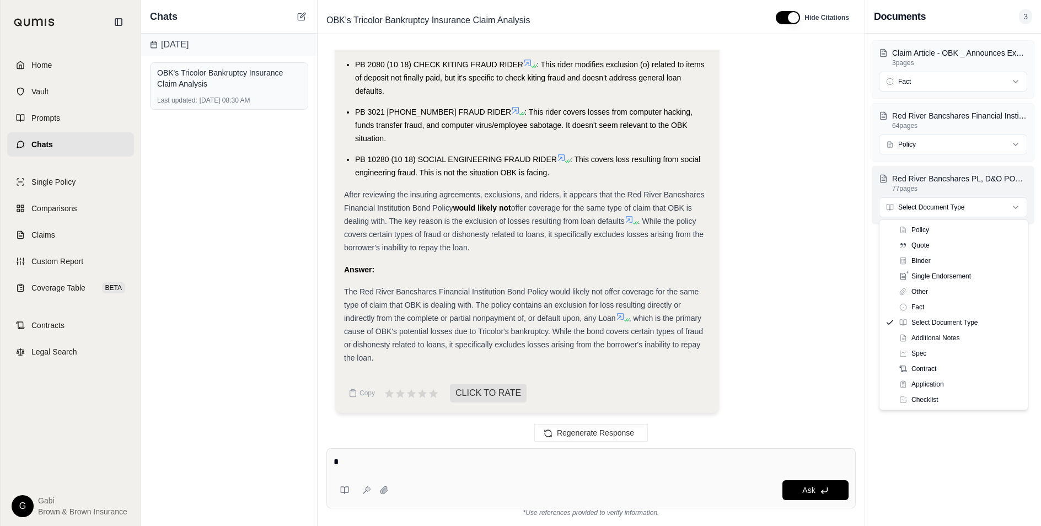
click at [981, 201] on html "Home Vault Prompts Chats Single Policy Comparisons Claims Custom Report Coverag…" at bounding box center [520, 263] width 1041 height 526
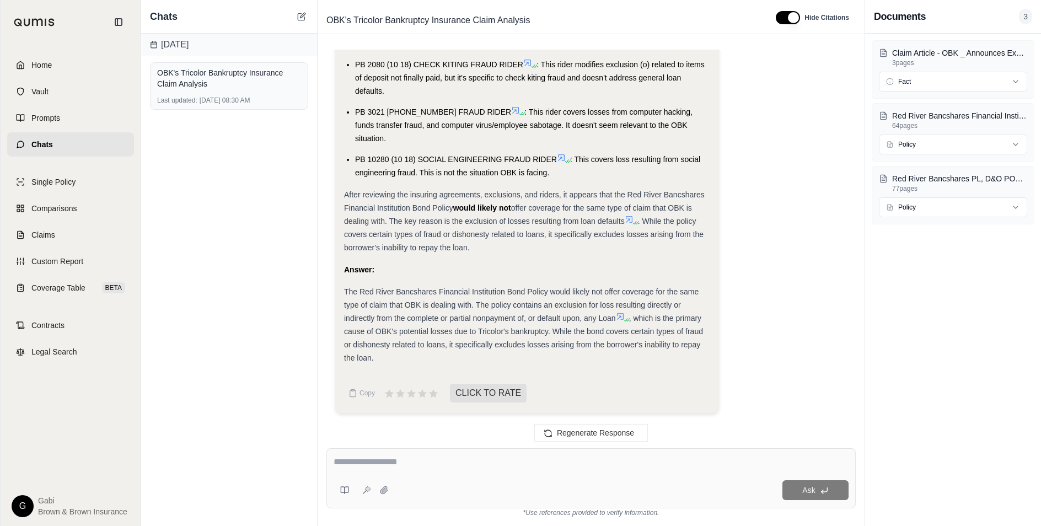
click at [434, 457] on textarea at bounding box center [590, 461] width 515 height 13
type textarea "*"
click at [441, 461] on textarea "**********" at bounding box center [590, 461] width 515 height 13
click at [640, 459] on textarea "**********" at bounding box center [590, 461] width 515 height 13
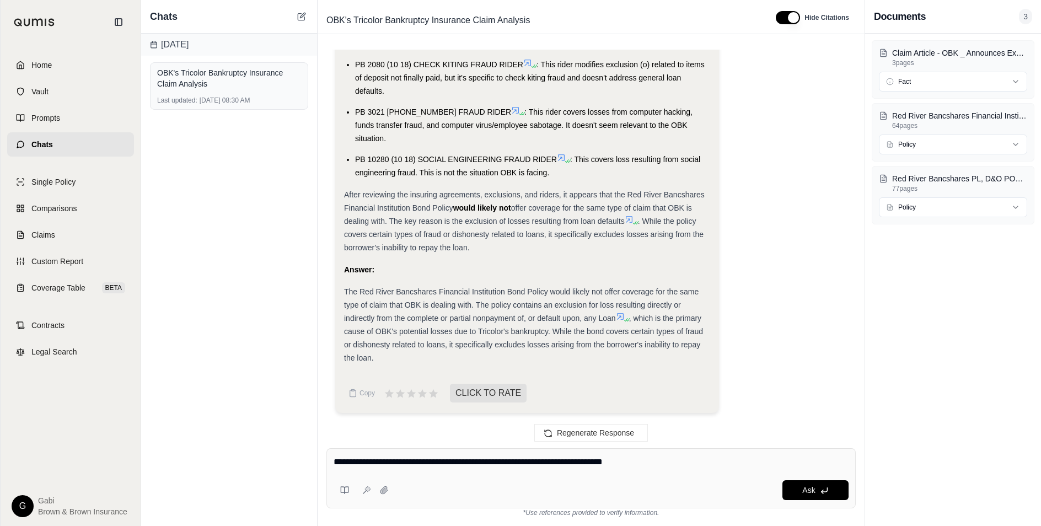
click at [394, 465] on textarea "**********" at bounding box center [590, 461] width 515 height 13
click at [521, 457] on textarea "**********" at bounding box center [590, 461] width 515 height 13
click at [541, 460] on textarea "**********" at bounding box center [590, 461] width 515 height 13
click at [699, 459] on textarea "**********" at bounding box center [590, 461] width 515 height 13
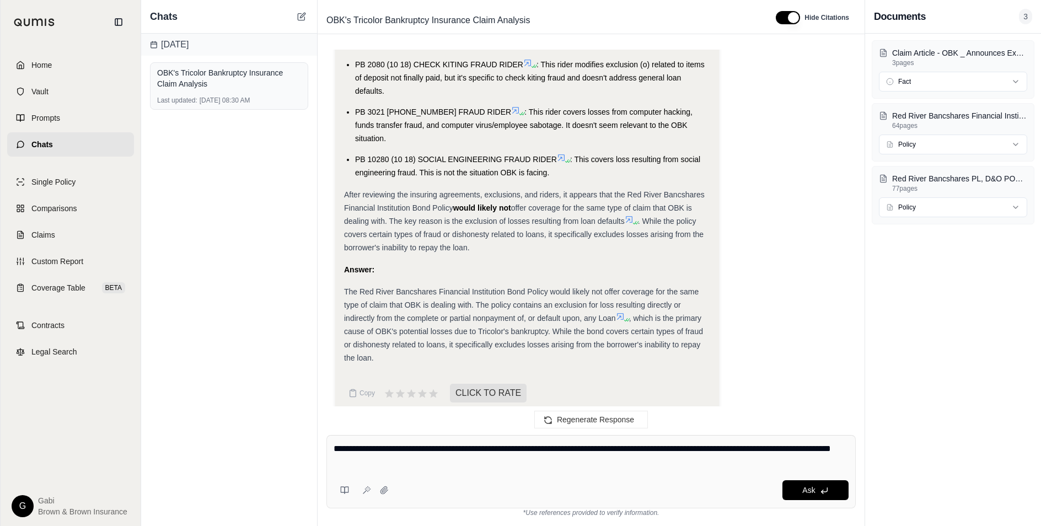
click at [349, 448] on textarea "**********" at bounding box center [590, 455] width 515 height 26
click at [349, 449] on textarea "**********" at bounding box center [590, 455] width 515 height 26
drag, startPoint x: 425, startPoint y: 461, endPoint x: 429, endPoint y: 466, distance: 6.6
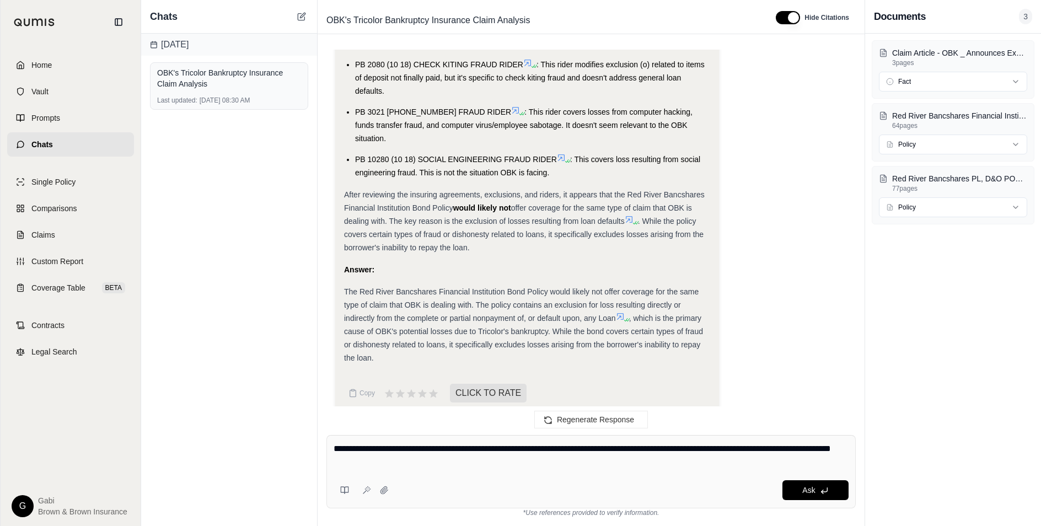
click at [426, 462] on textarea "**********" at bounding box center [590, 455] width 515 height 26
click at [784, 444] on textarea "**********" at bounding box center [590, 455] width 515 height 26
click at [558, 461] on textarea "**********" at bounding box center [590, 455] width 515 height 26
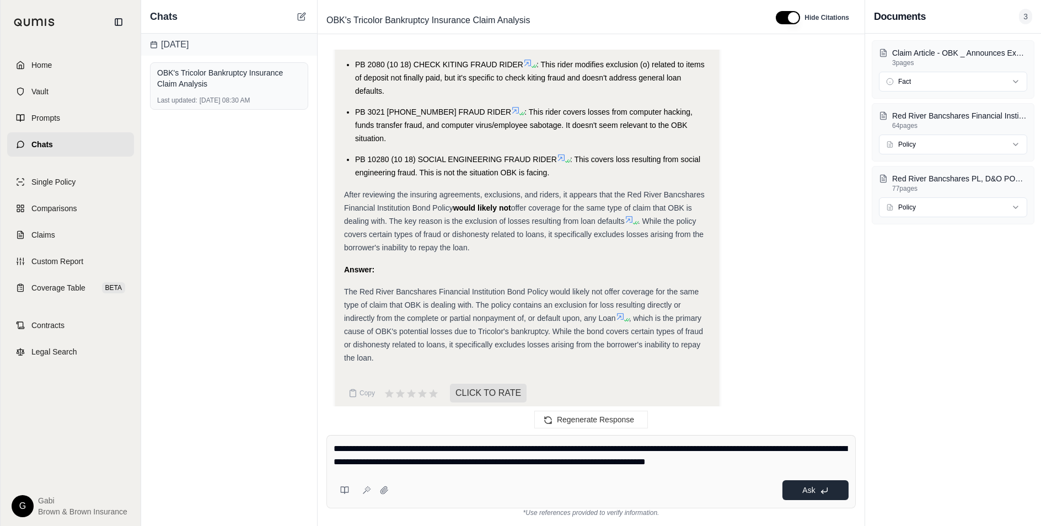
type textarea "**********"
click at [826, 494] on icon at bounding box center [824, 490] width 9 height 9
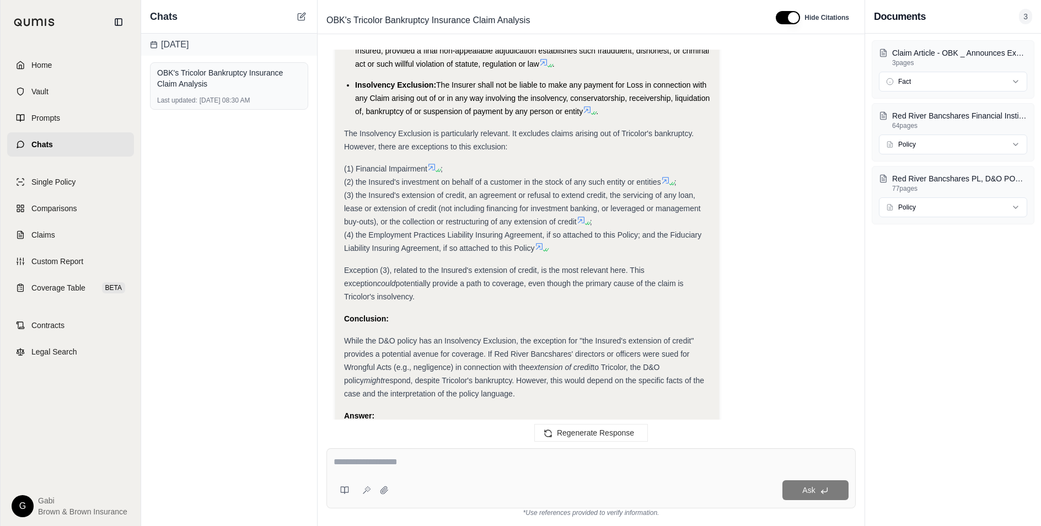
scroll to position [3808, 0]
